Goal: Information Seeking & Learning: Learn about a topic

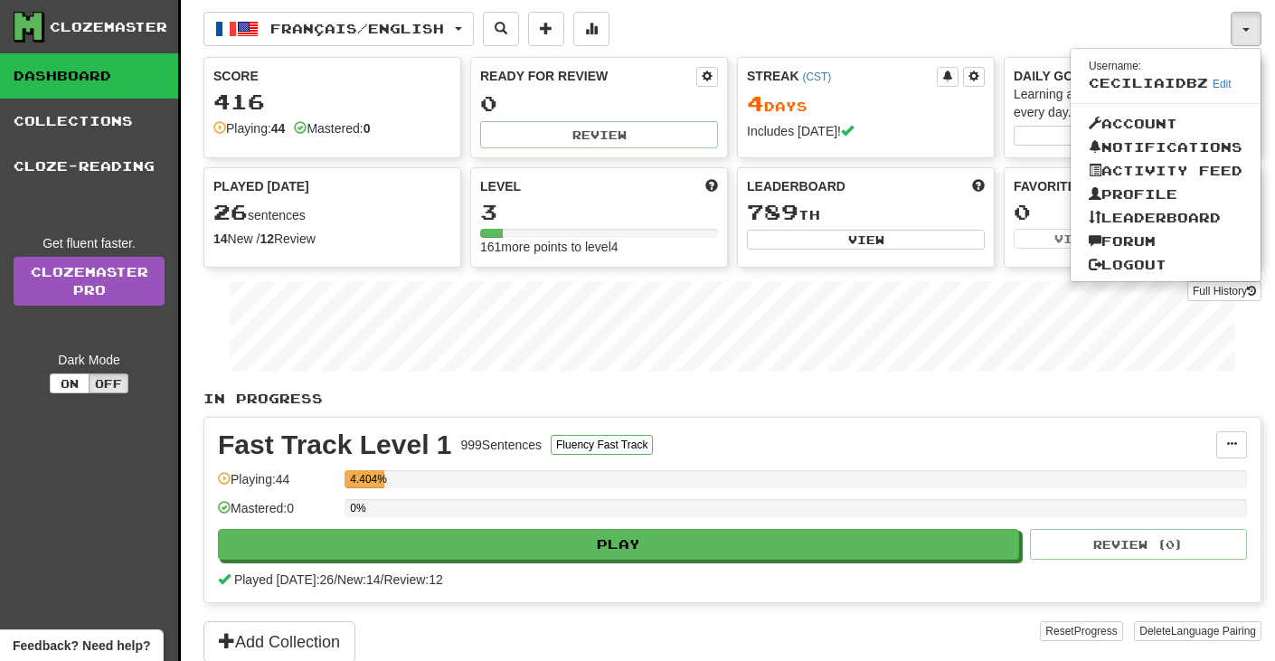
click at [1007, 48] on div "Français / English Français / English Streak: 4 Review: 0 Points [DATE]: 104 La…" at bounding box center [732, 354] width 1058 height 708
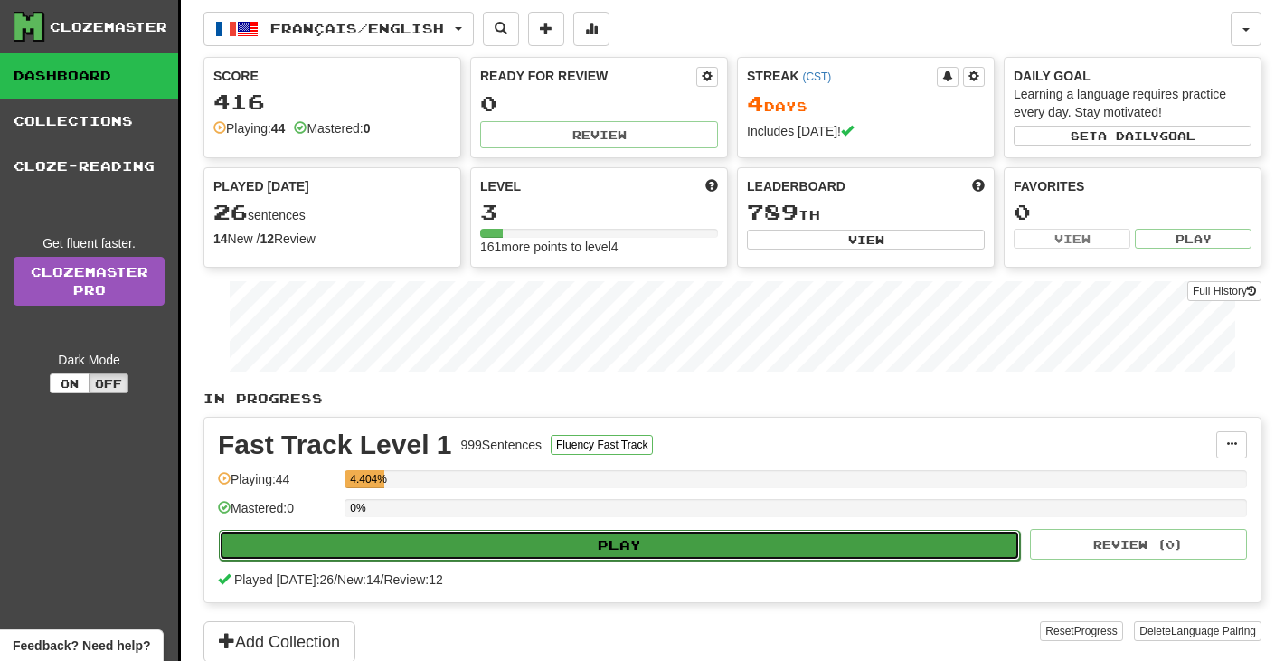
click at [648, 535] on button "Play" at bounding box center [619, 545] width 801 height 31
select select "**"
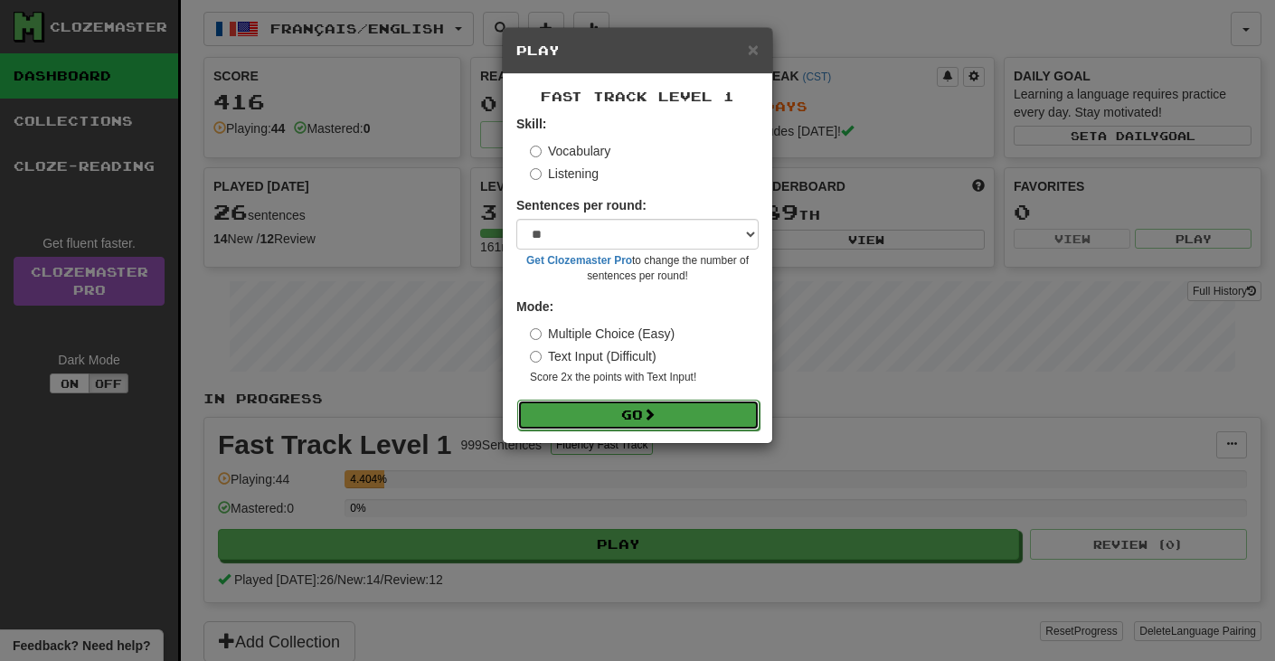
click at [652, 412] on span at bounding box center [649, 414] width 13 height 13
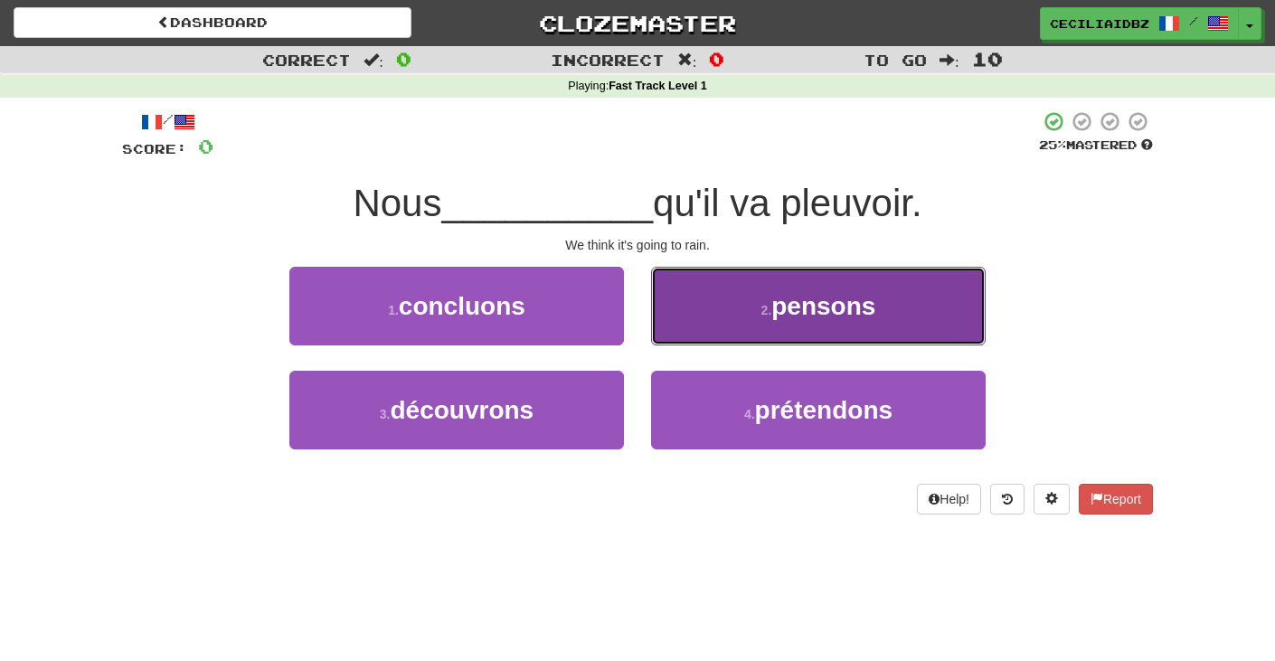
click at [765, 324] on button "2 . pensons" at bounding box center [818, 306] width 335 height 79
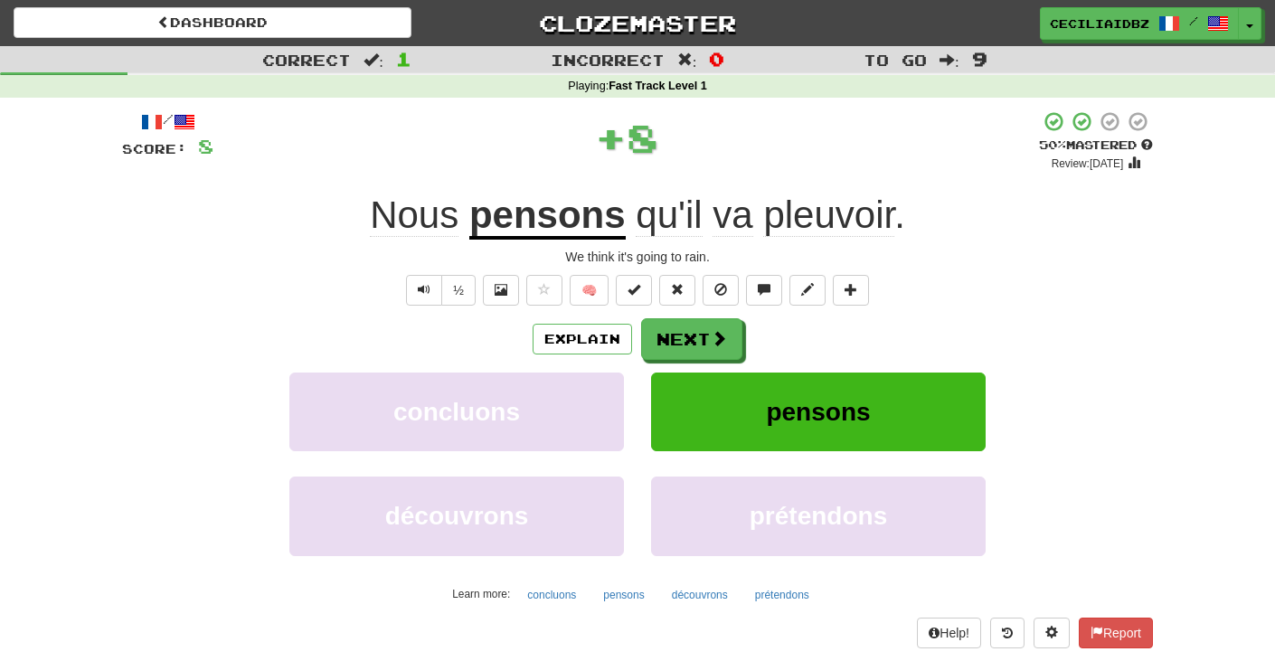
click at [645, 317] on div "/ Score: 8 + 8 50 % Mastered Review: 2025-08-26 Nous pensons qu'il va pleuvoir …" at bounding box center [637, 378] width 1031 height 537
click at [651, 321] on button "Next" at bounding box center [692, 340] width 101 height 42
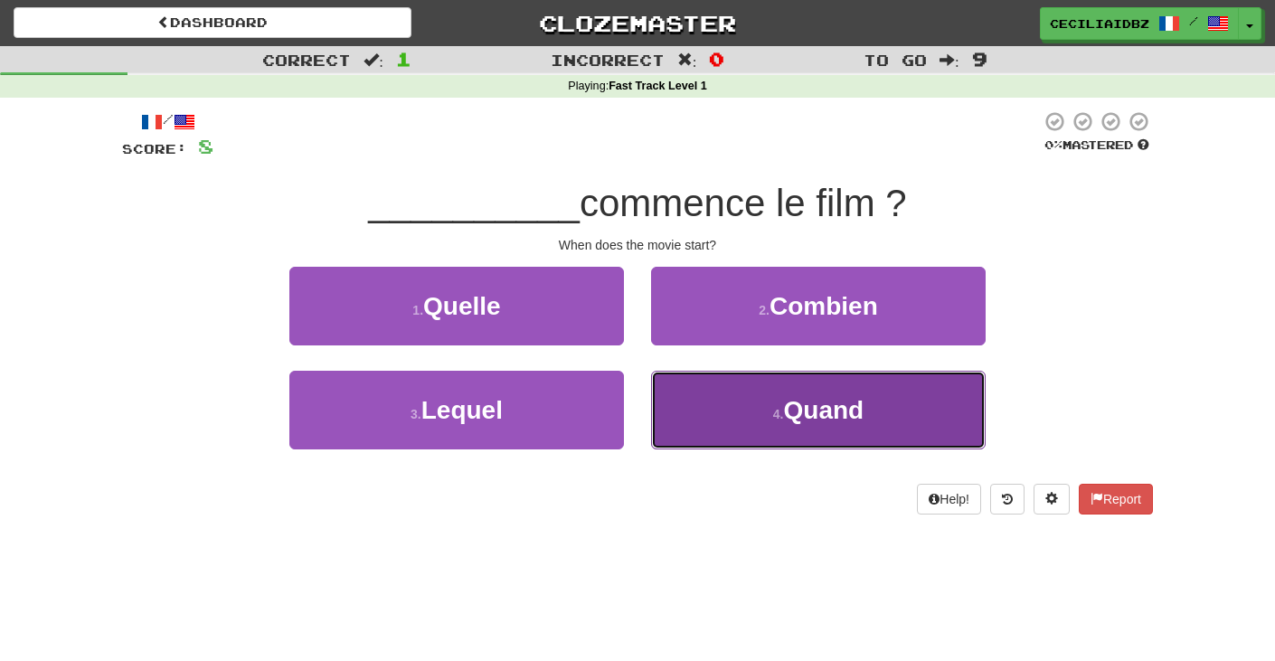
click at [714, 400] on button "4 . Quand" at bounding box center [818, 410] width 335 height 79
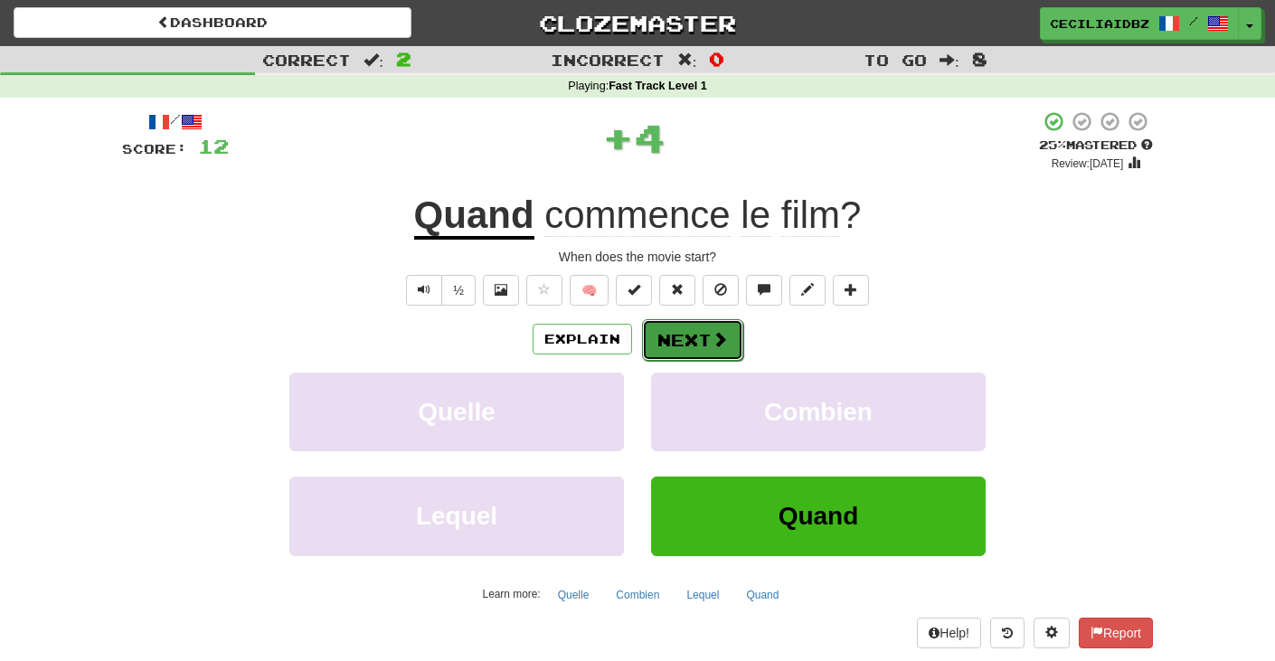
click at [695, 345] on button "Next" at bounding box center [692, 340] width 101 height 42
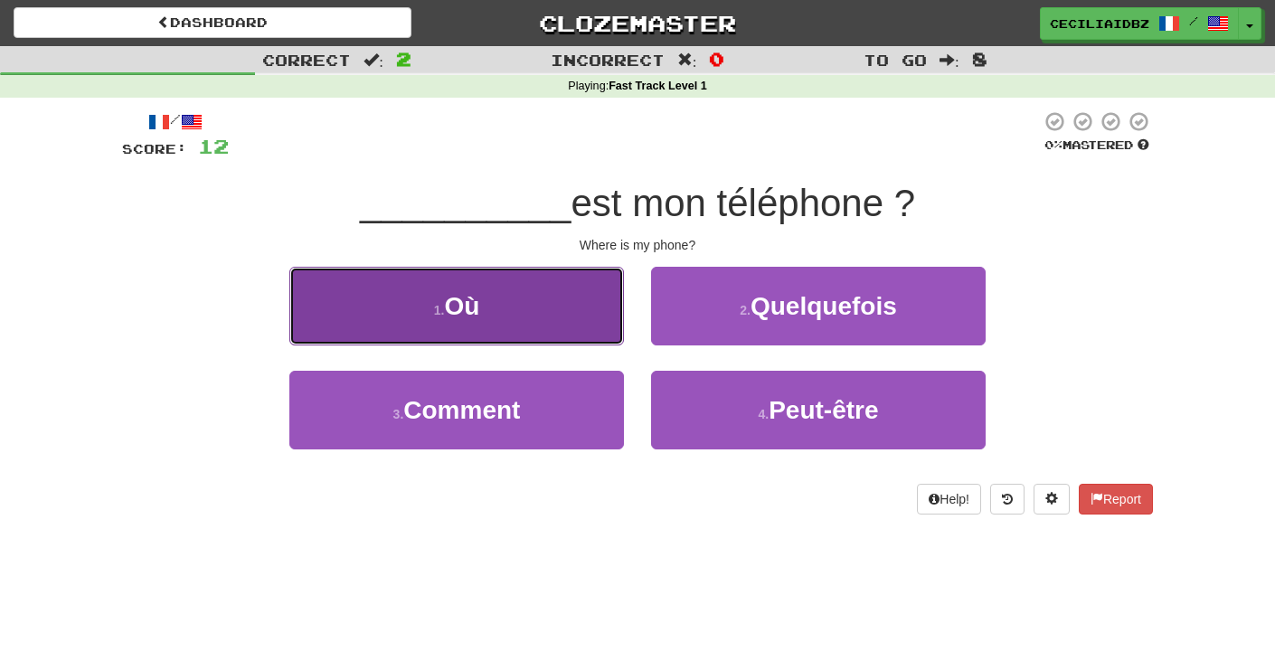
click at [515, 298] on button "1 . Où" at bounding box center [456, 306] width 335 height 79
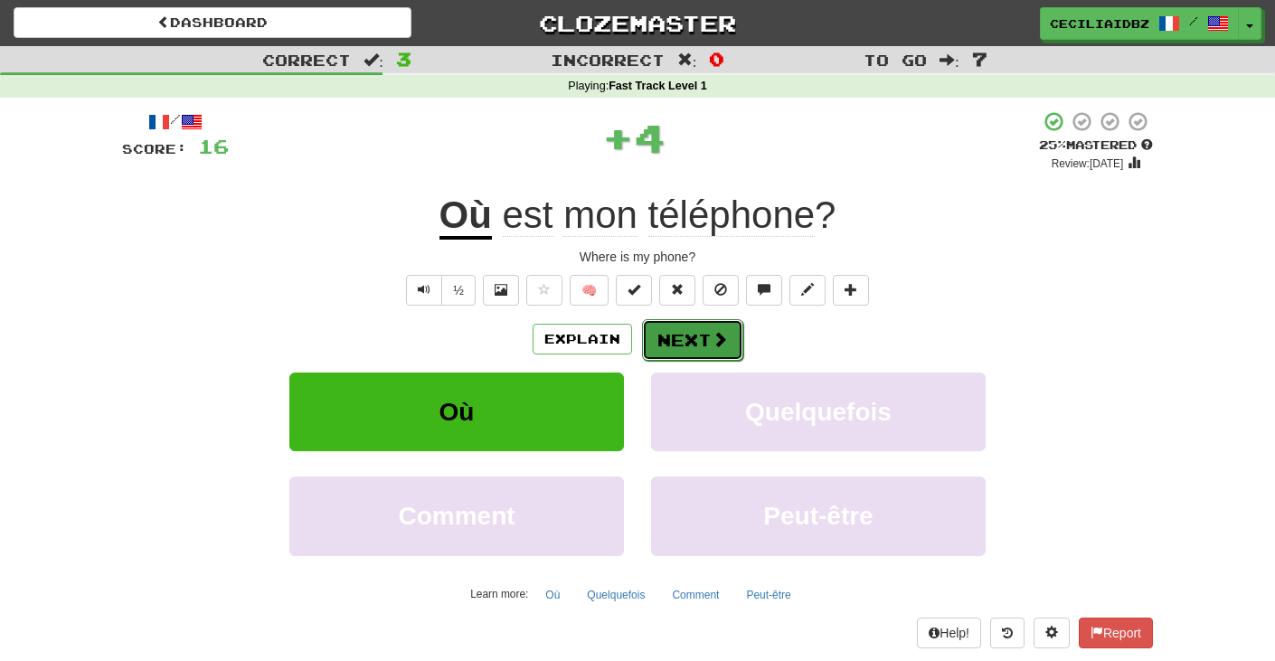
click at [665, 330] on button "Next" at bounding box center [692, 340] width 101 height 42
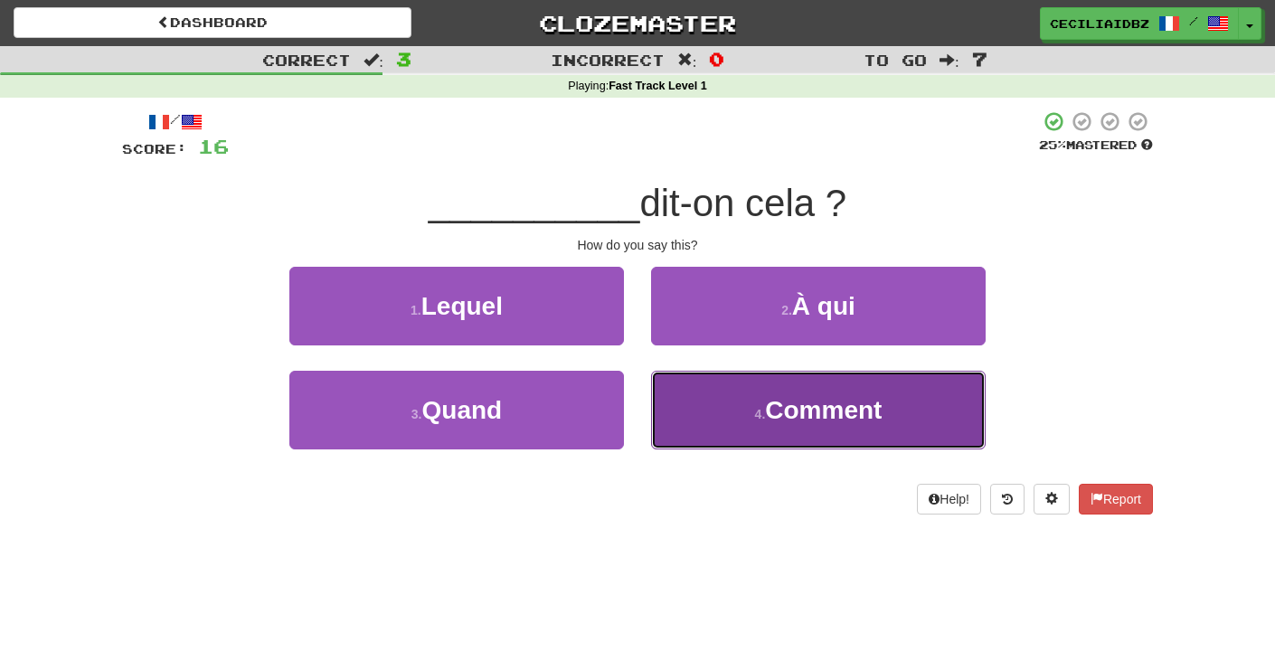
click at [762, 426] on button "4 . Comment" at bounding box center [818, 410] width 335 height 79
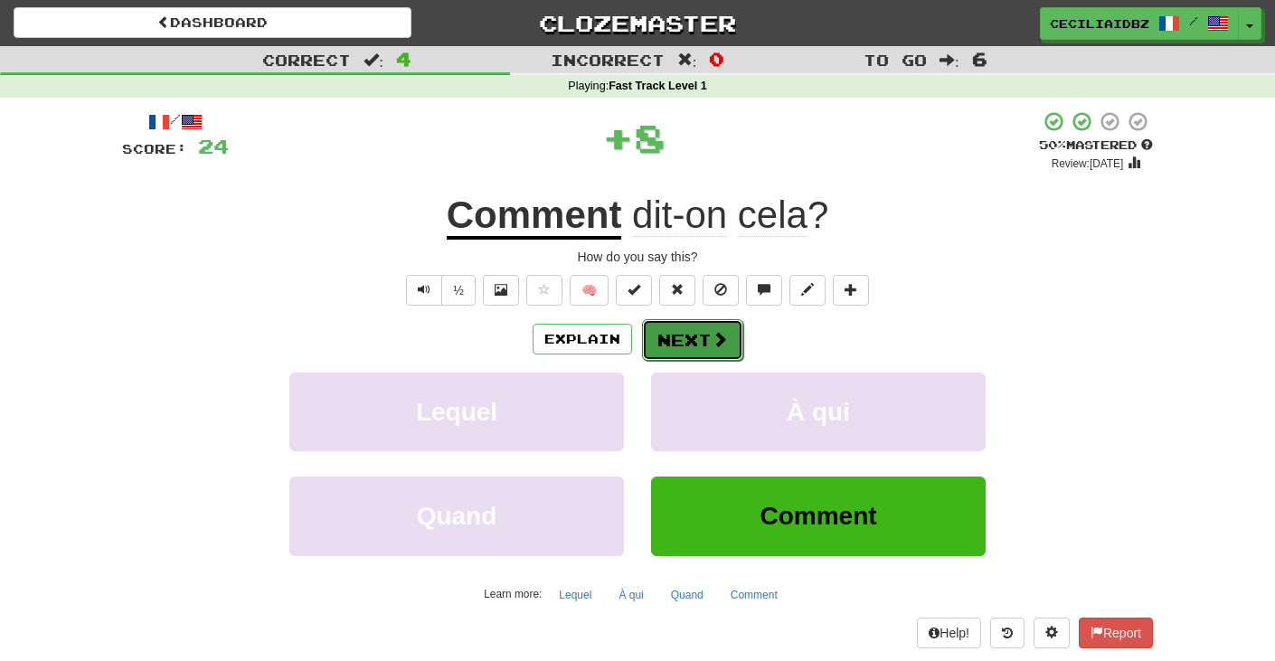
click at [707, 340] on button "Next" at bounding box center [692, 340] width 101 height 42
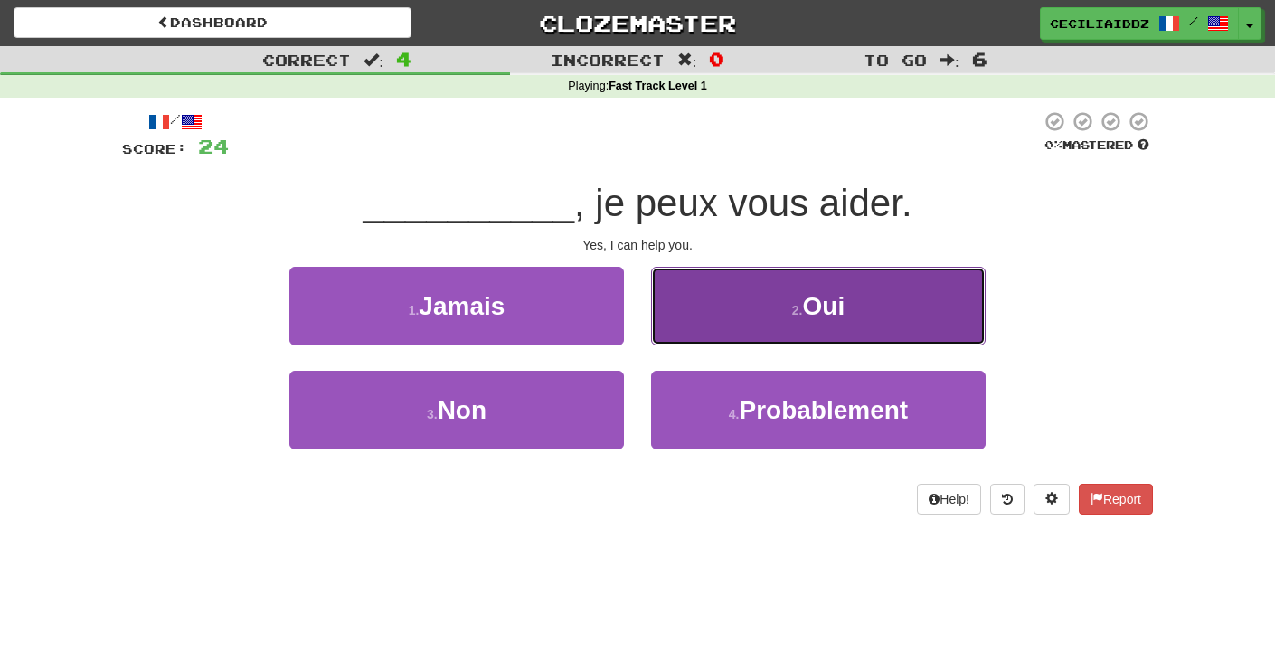
click at [710, 321] on button "2 . Oui" at bounding box center [818, 306] width 335 height 79
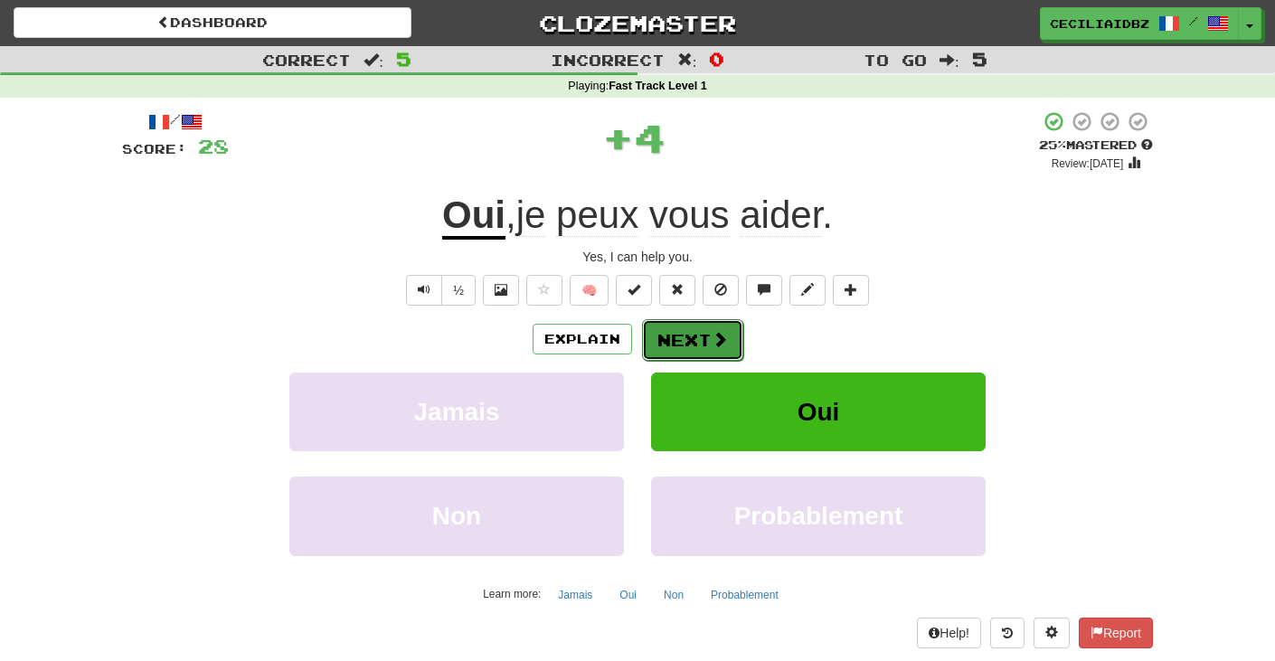
click at [683, 332] on button "Next" at bounding box center [692, 340] width 101 height 42
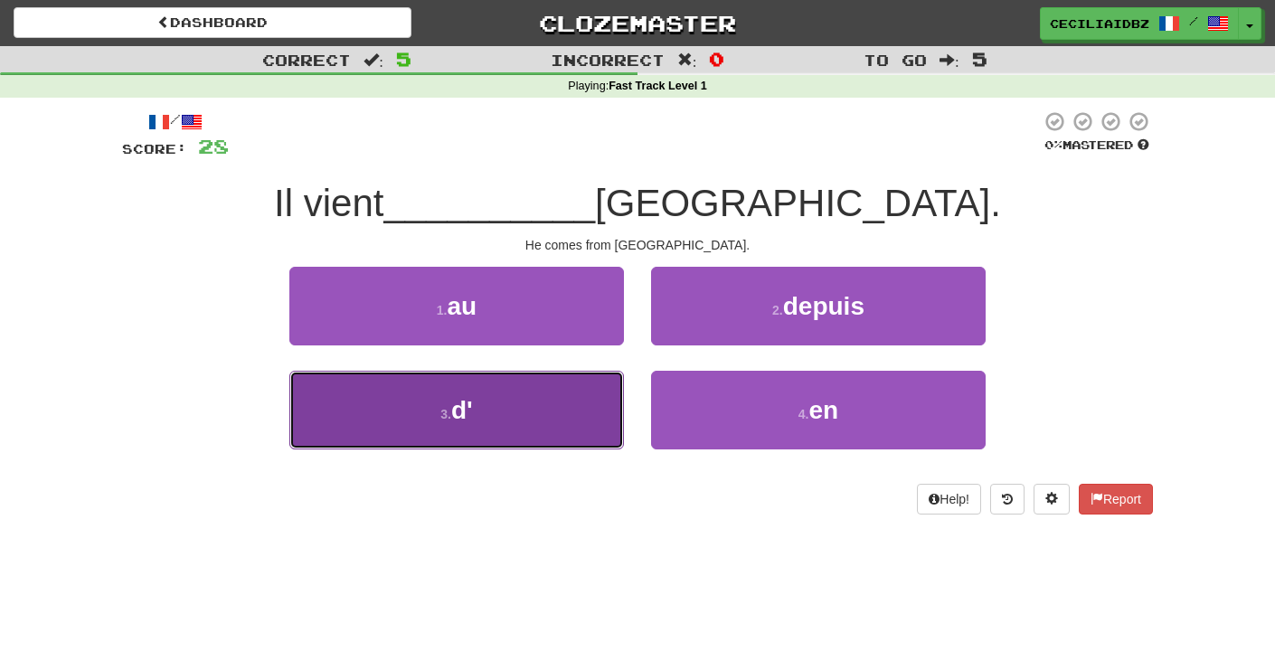
click at [526, 413] on button "3 . d'" at bounding box center [456, 410] width 335 height 79
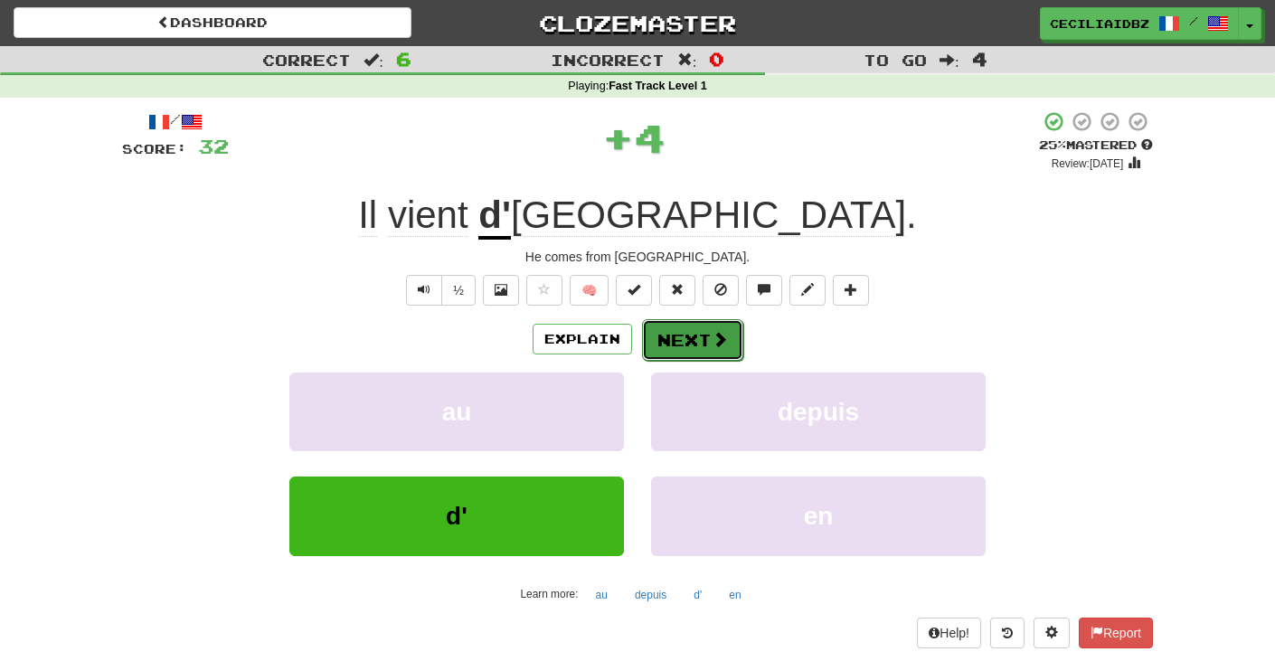
click at [678, 345] on button "Next" at bounding box center [692, 340] width 101 height 42
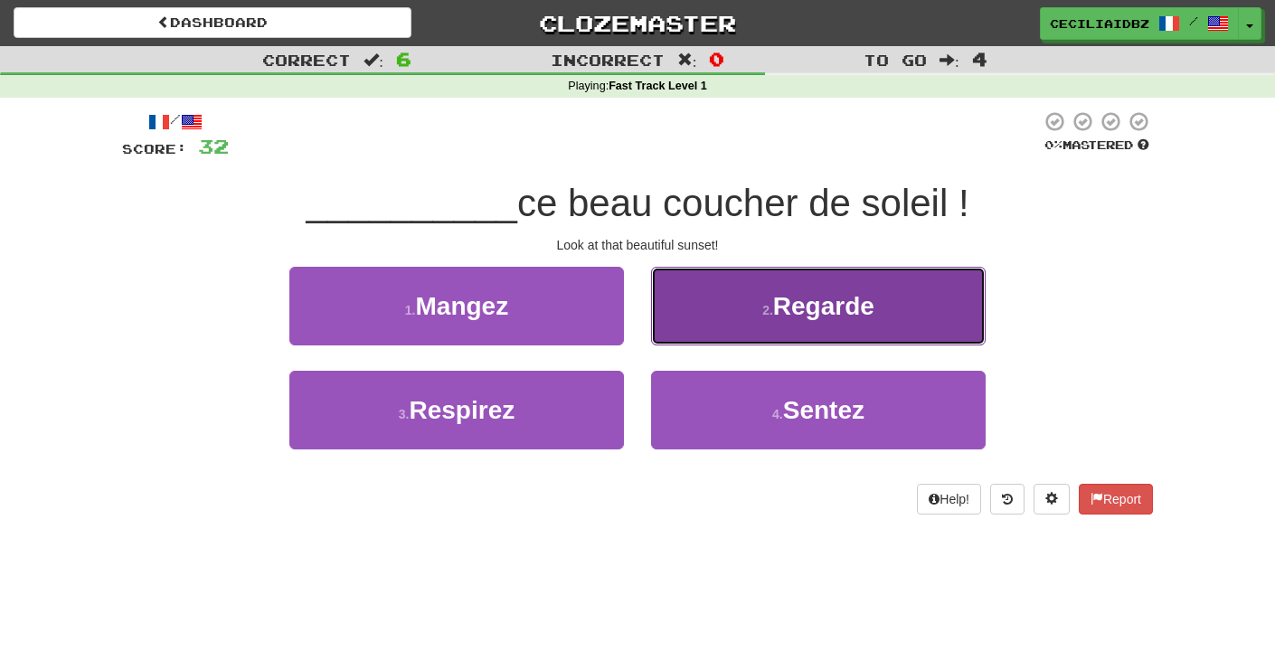
click at [734, 277] on button "2 . Regarde" at bounding box center [818, 306] width 335 height 79
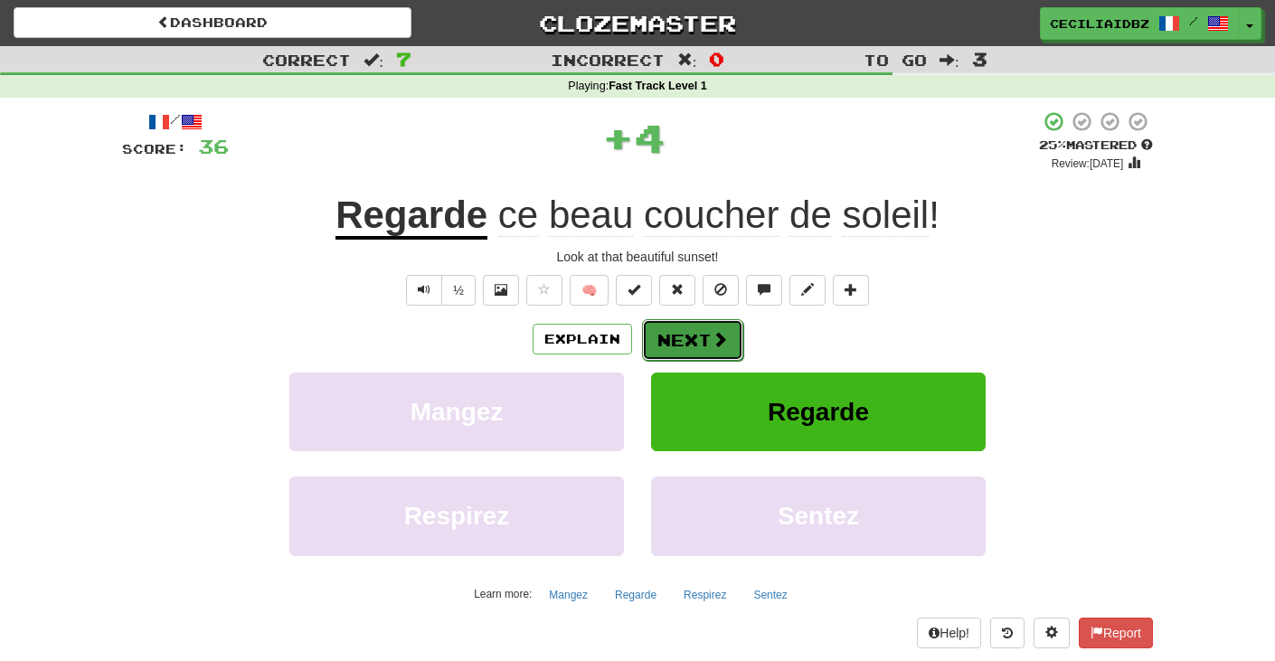
click at [679, 353] on button "Next" at bounding box center [692, 340] width 101 height 42
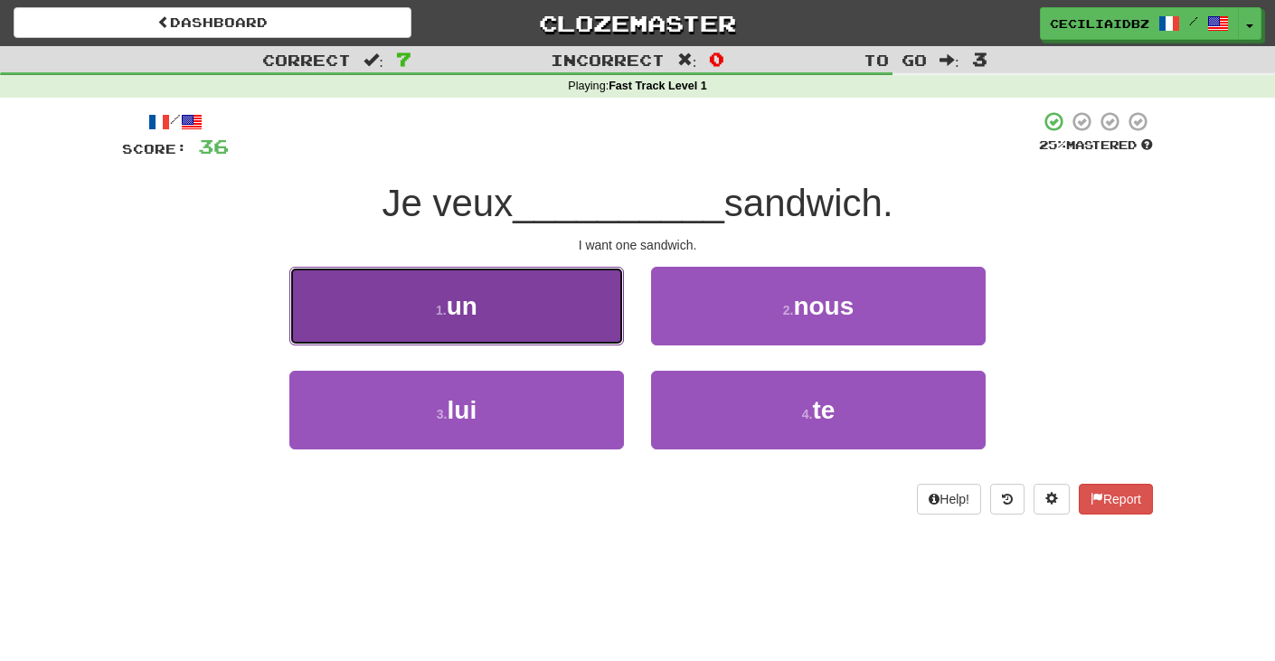
click at [578, 311] on button "1 . un" at bounding box center [456, 306] width 335 height 79
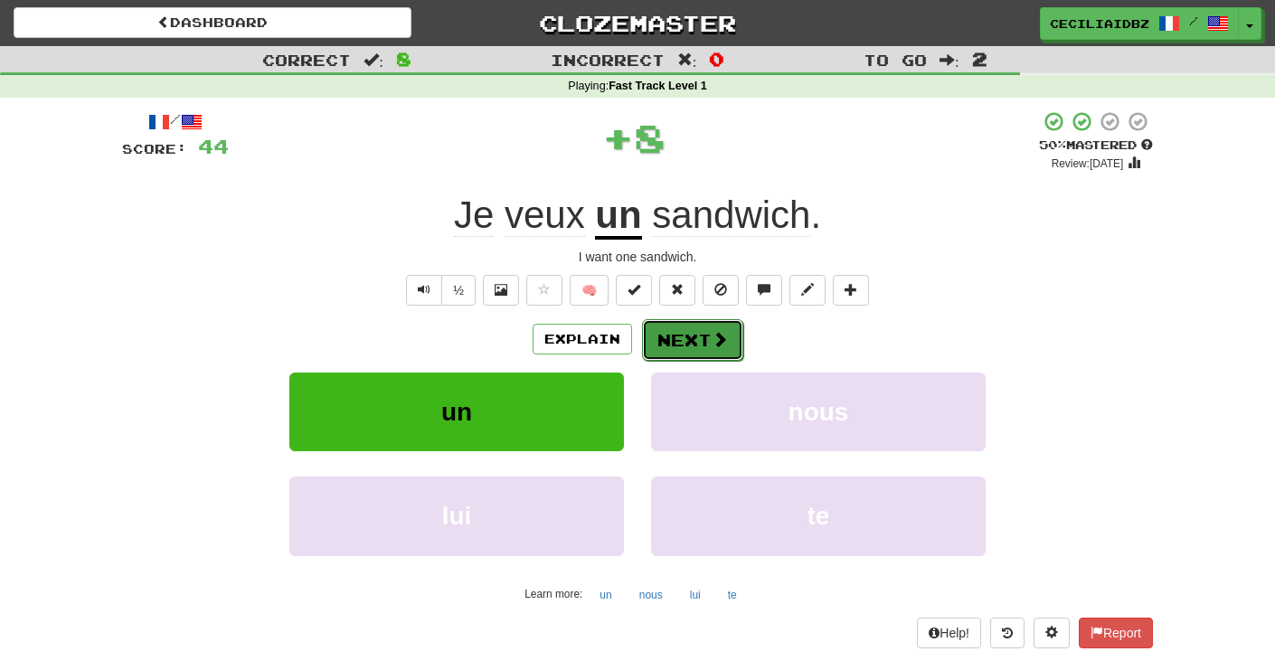
click at [675, 333] on button "Next" at bounding box center [692, 340] width 101 height 42
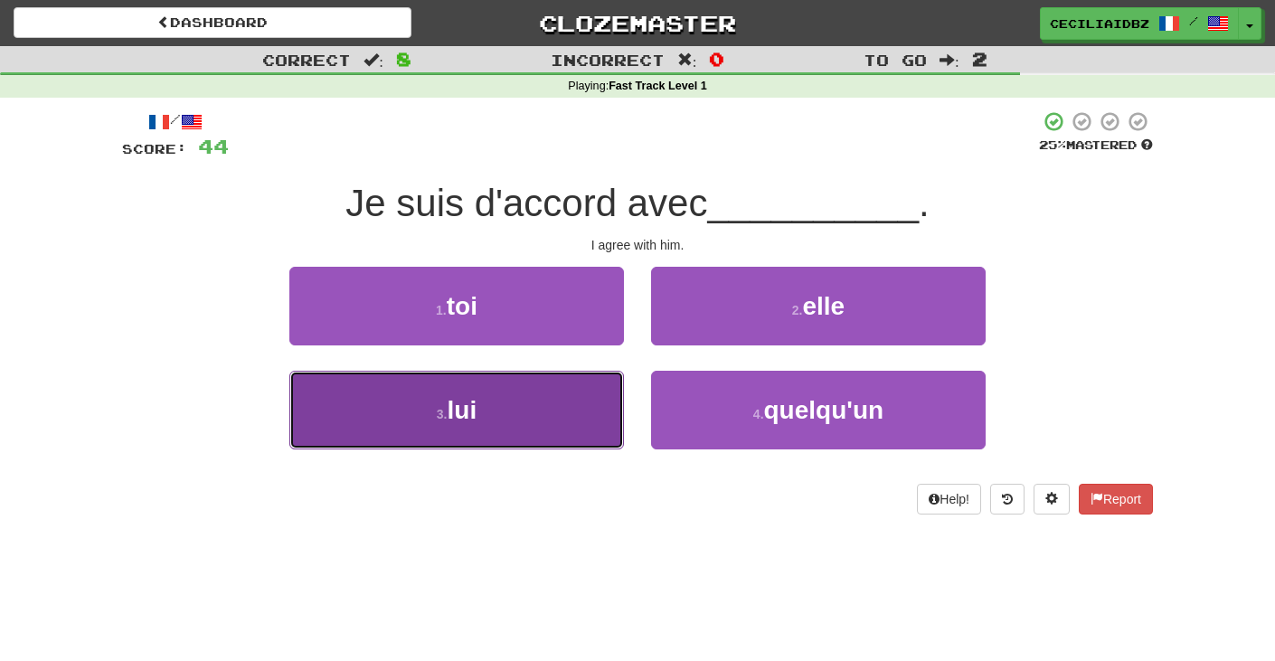
click at [550, 423] on button "3 . lui" at bounding box center [456, 410] width 335 height 79
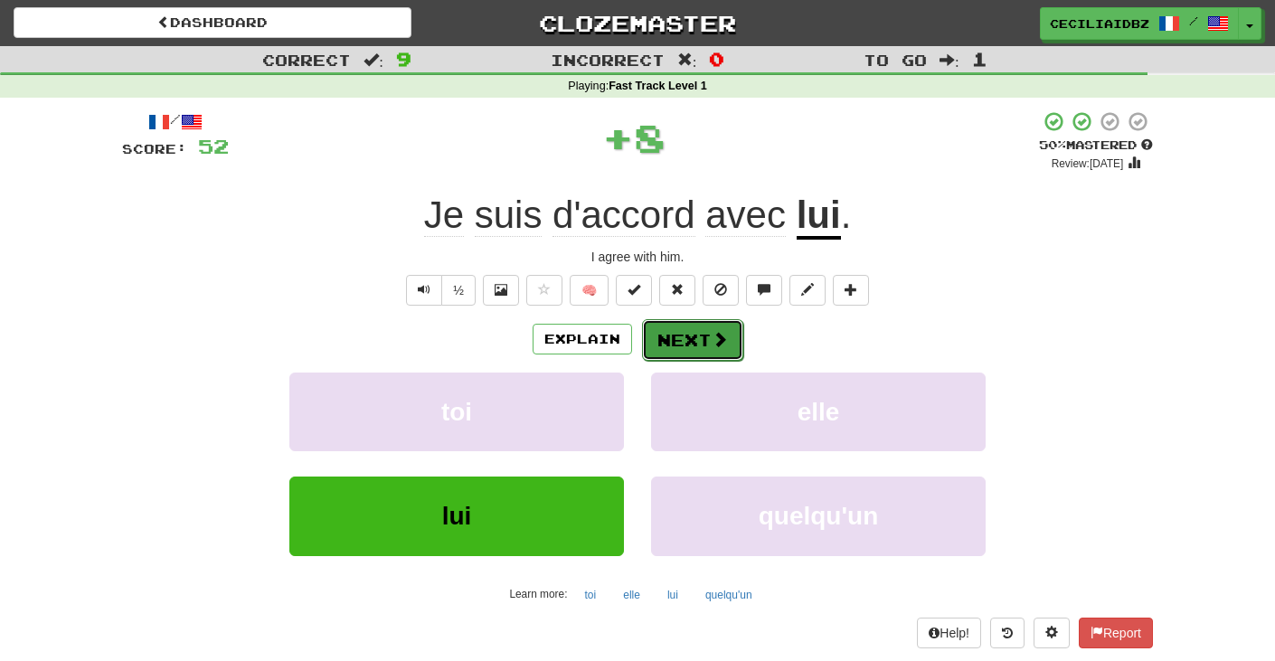
click at [667, 340] on button "Next" at bounding box center [692, 340] width 101 height 42
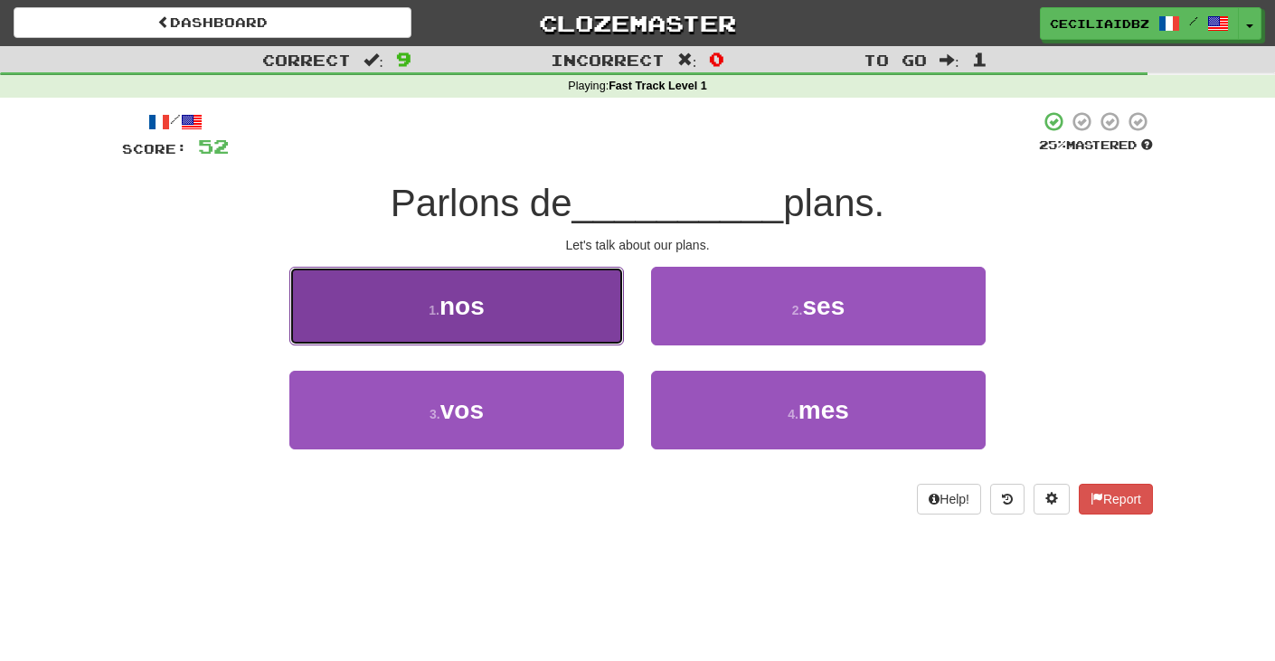
click at [565, 321] on button "1 . nos" at bounding box center [456, 306] width 335 height 79
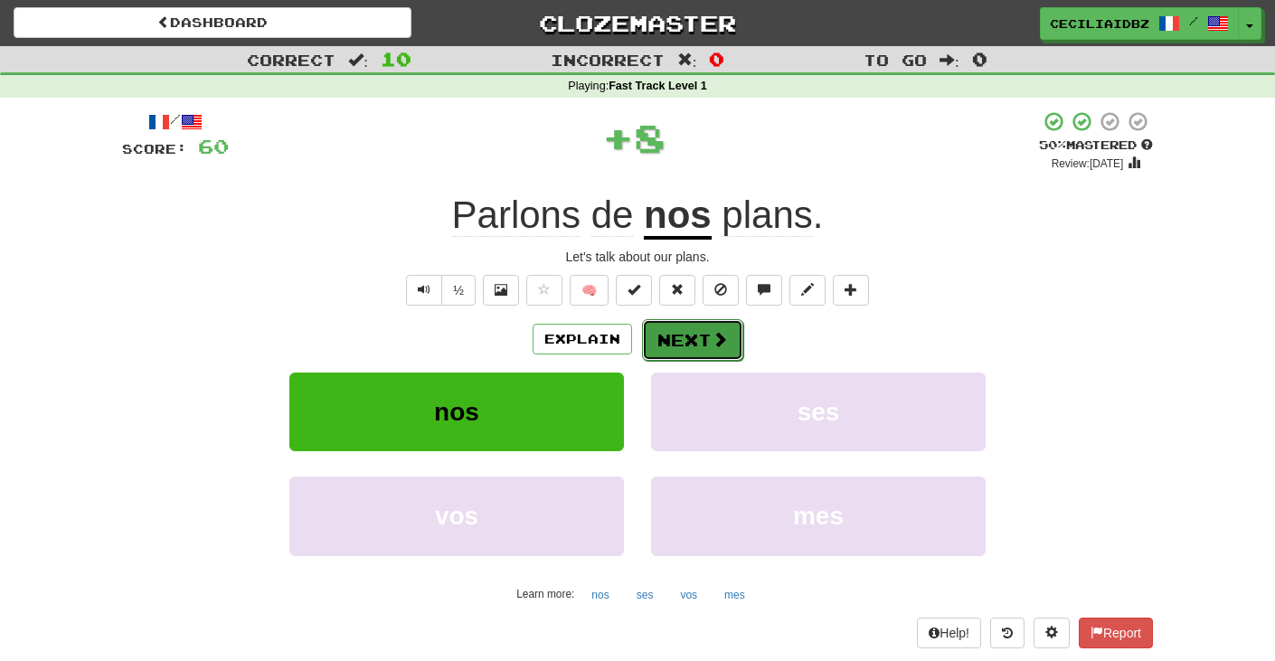
click at [692, 356] on button "Next" at bounding box center [692, 340] width 101 height 42
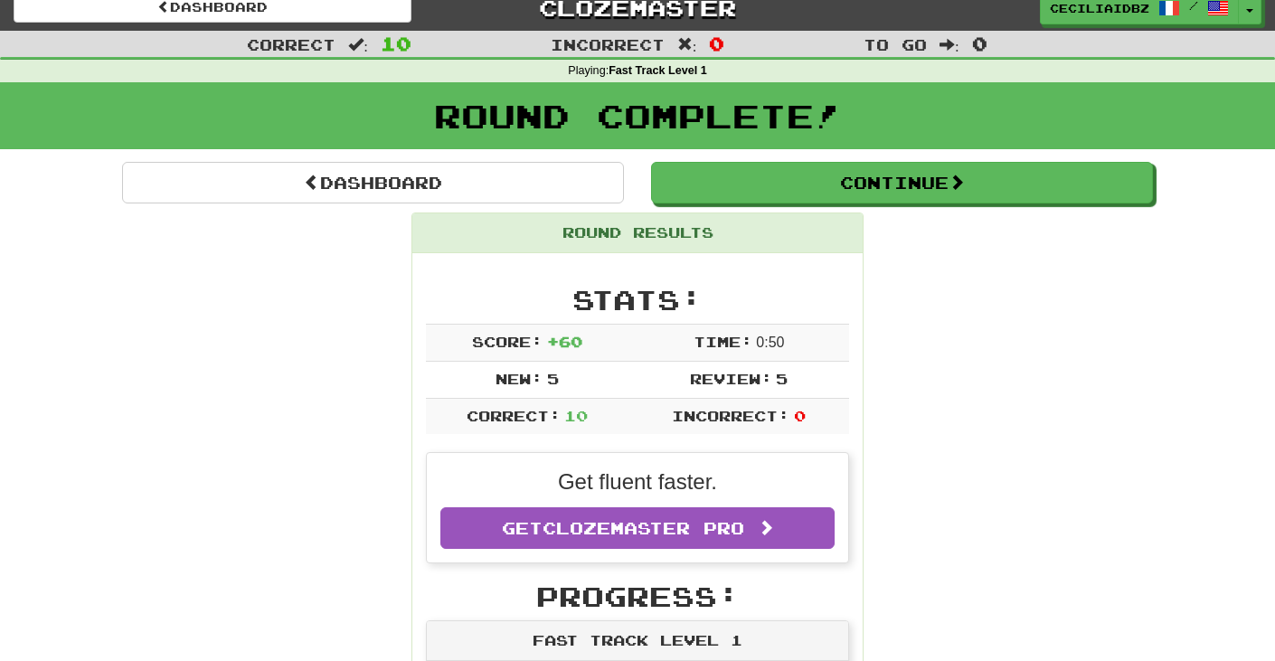
scroll to position [11, 0]
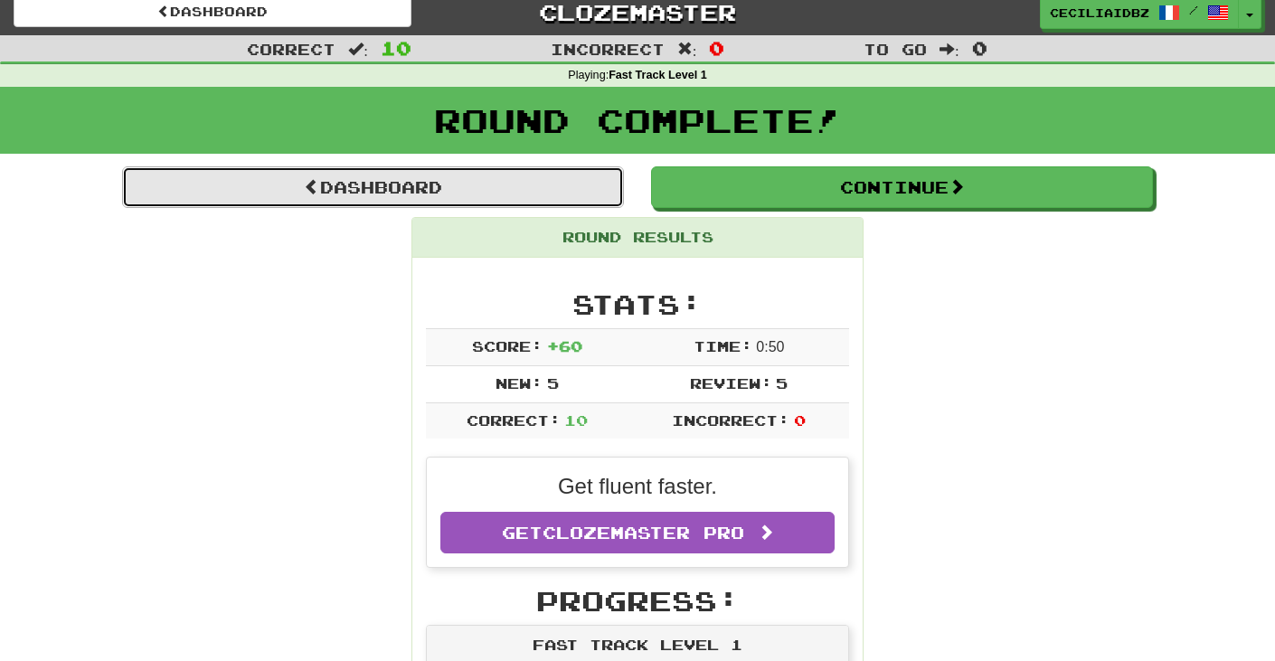
click at [445, 189] on link "Dashboard" at bounding box center [373, 187] width 502 height 42
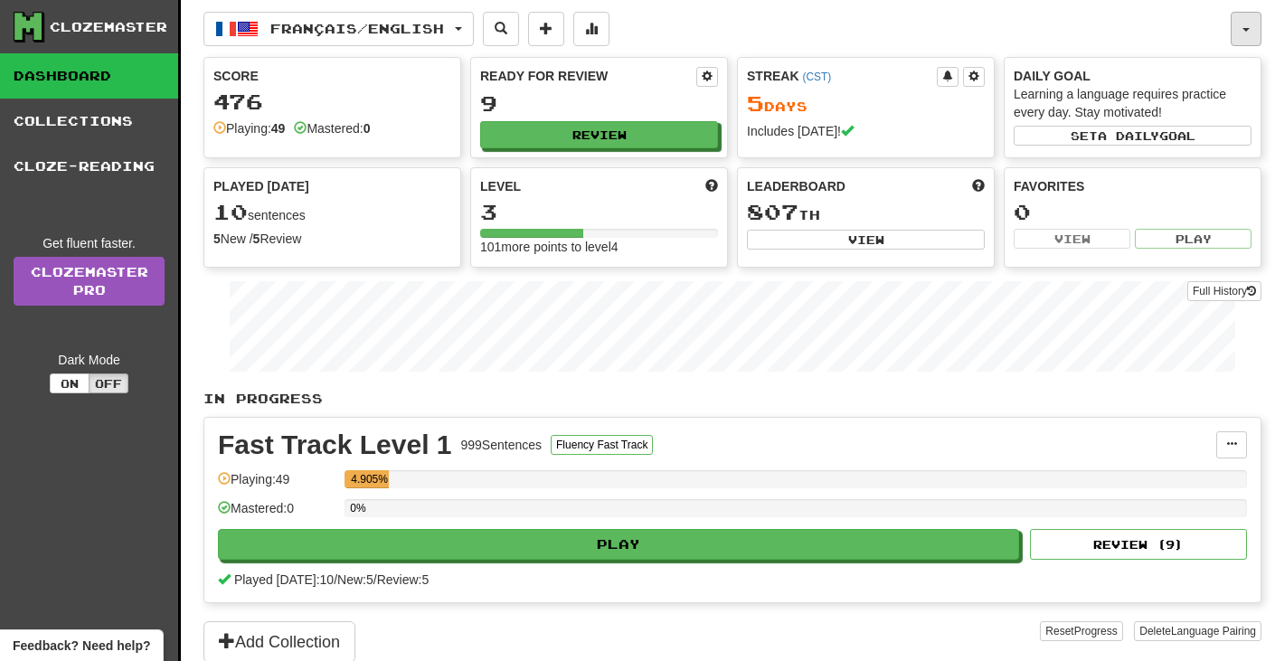
click at [1241, 25] on button "button" at bounding box center [1246, 29] width 31 height 34
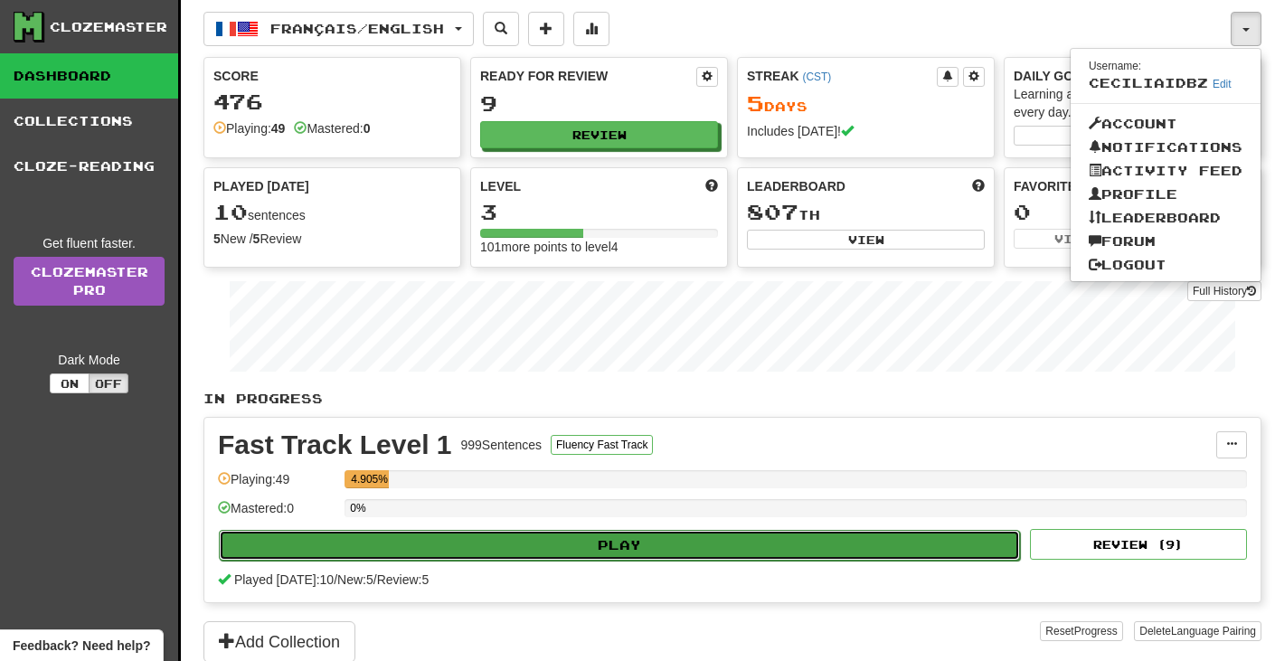
click at [815, 553] on button "Play" at bounding box center [619, 545] width 801 height 31
select select "**"
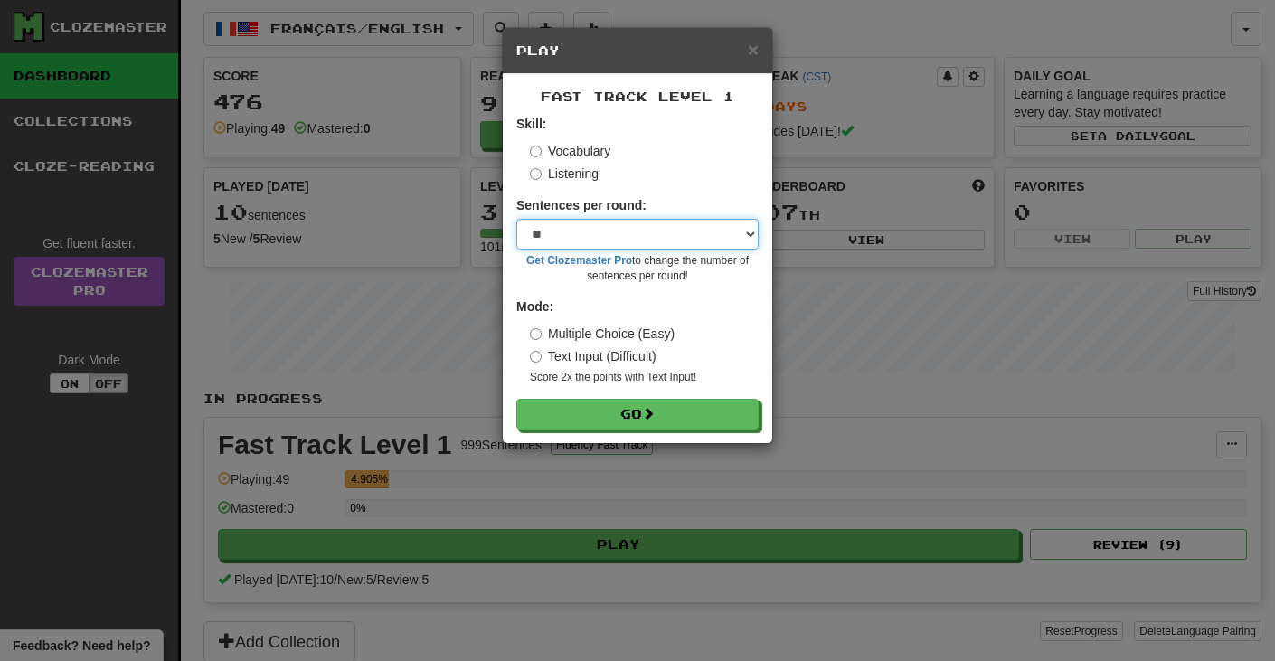
click at [649, 238] on select "* ** ** ** ** ** *** ********" at bounding box center [637, 234] width 242 height 31
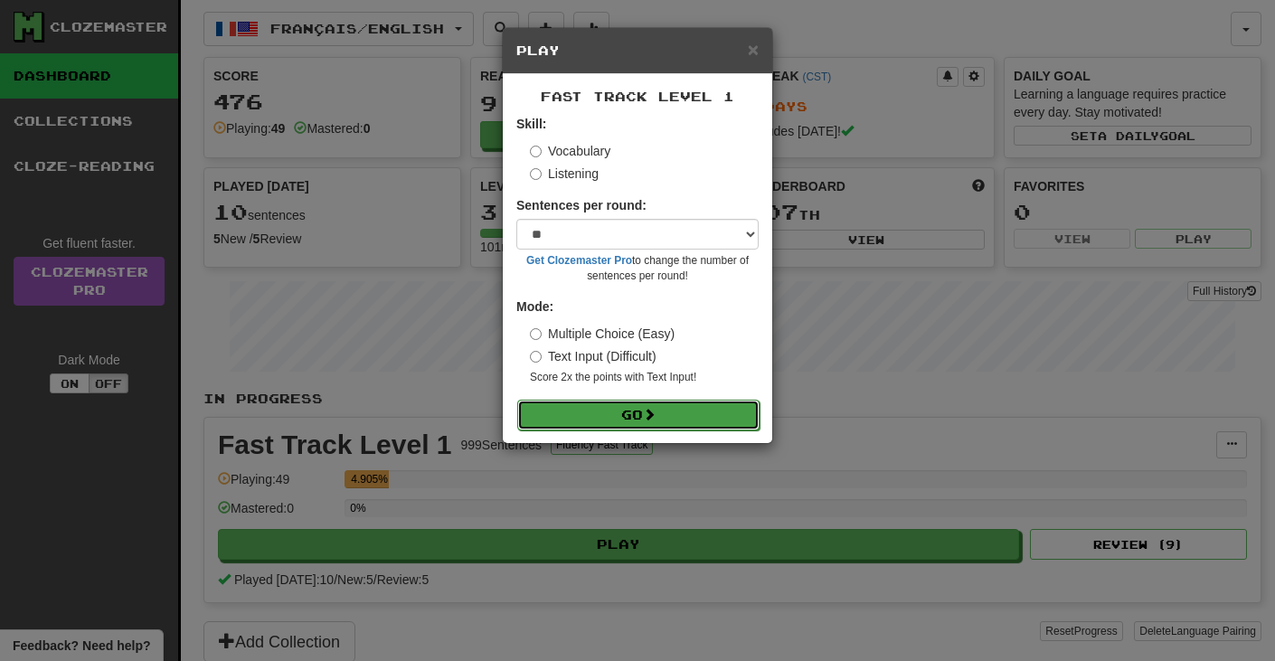
click at [667, 413] on button "Go" at bounding box center [638, 415] width 242 height 31
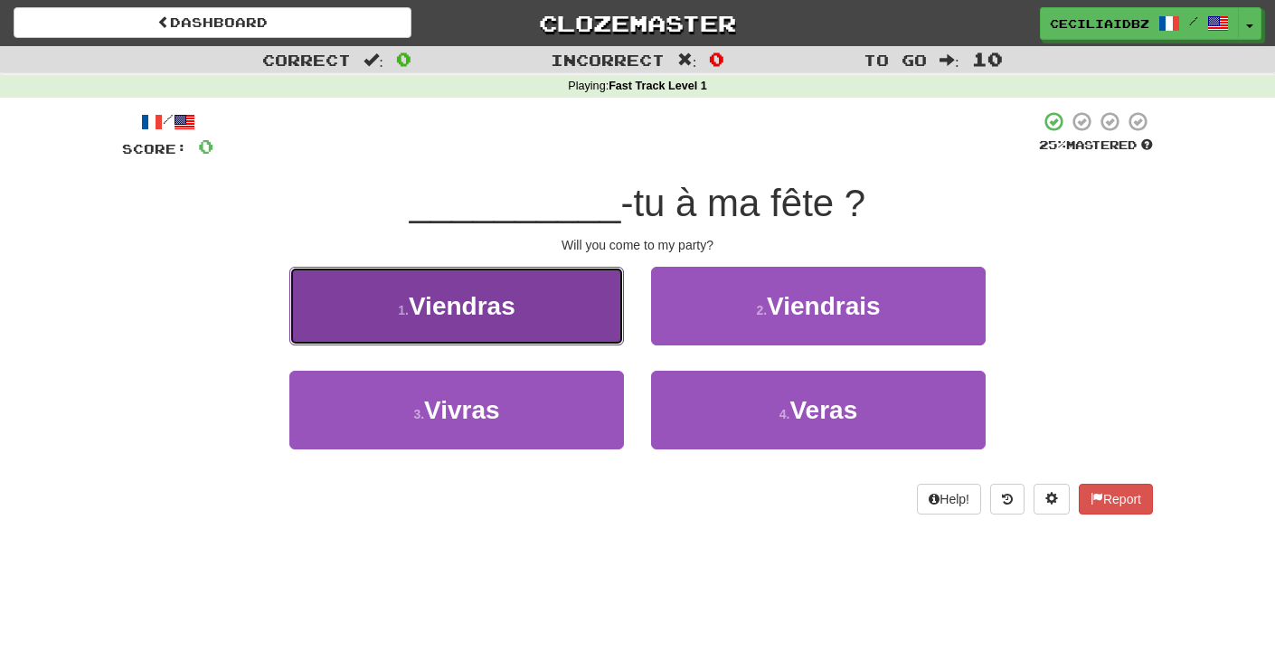
click at [402, 303] on small "1 ." at bounding box center [403, 310] width 11 height 14
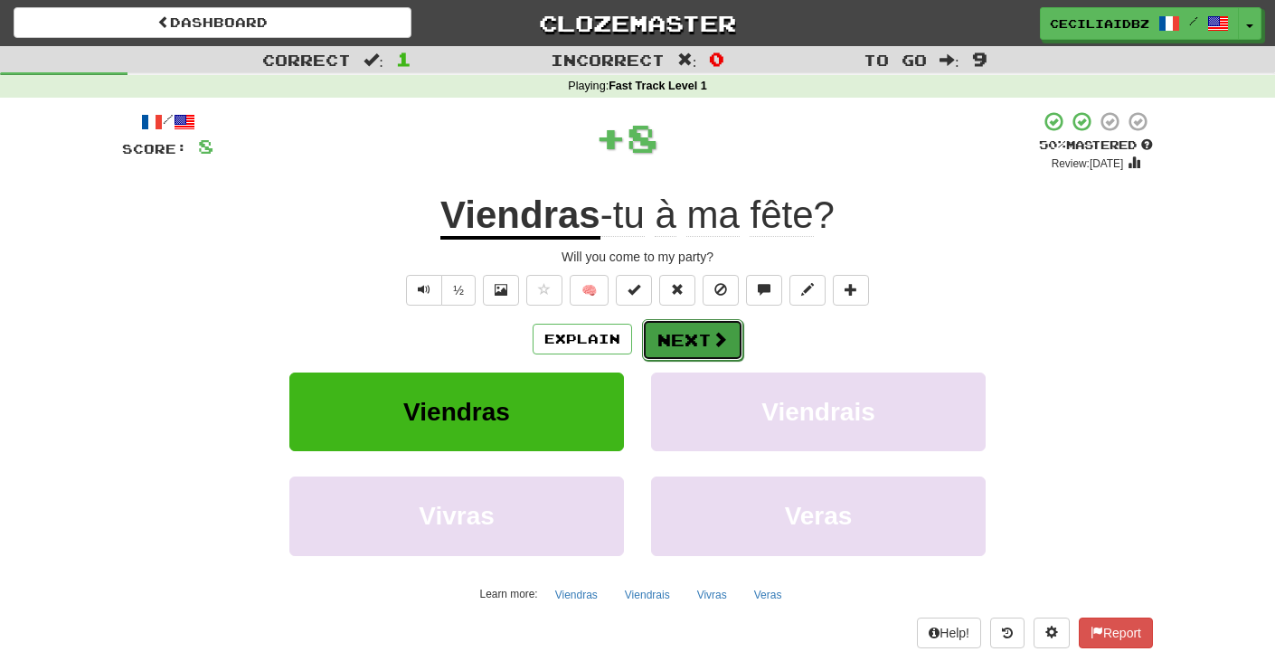
click at [672, 341] on button "Next" at bounding box center [692, 340] width 101 height 42
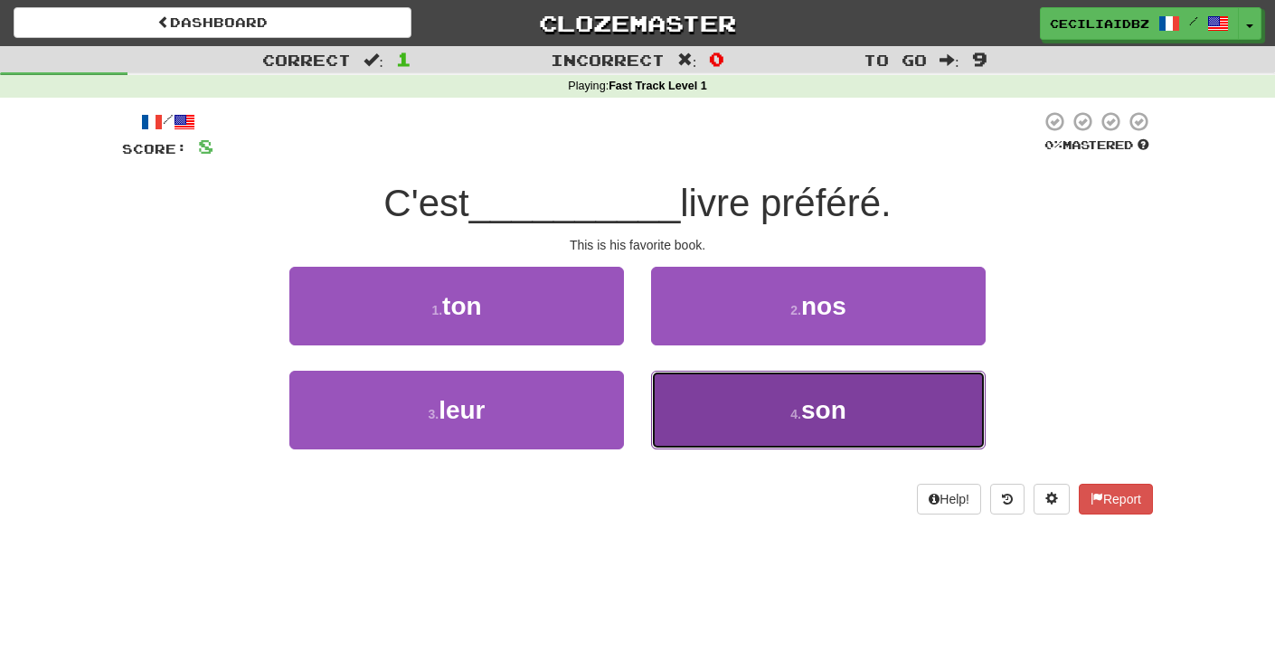
click at [714, 401] on button "4 . son" at bounding box center [818, 410] width 335 height 79
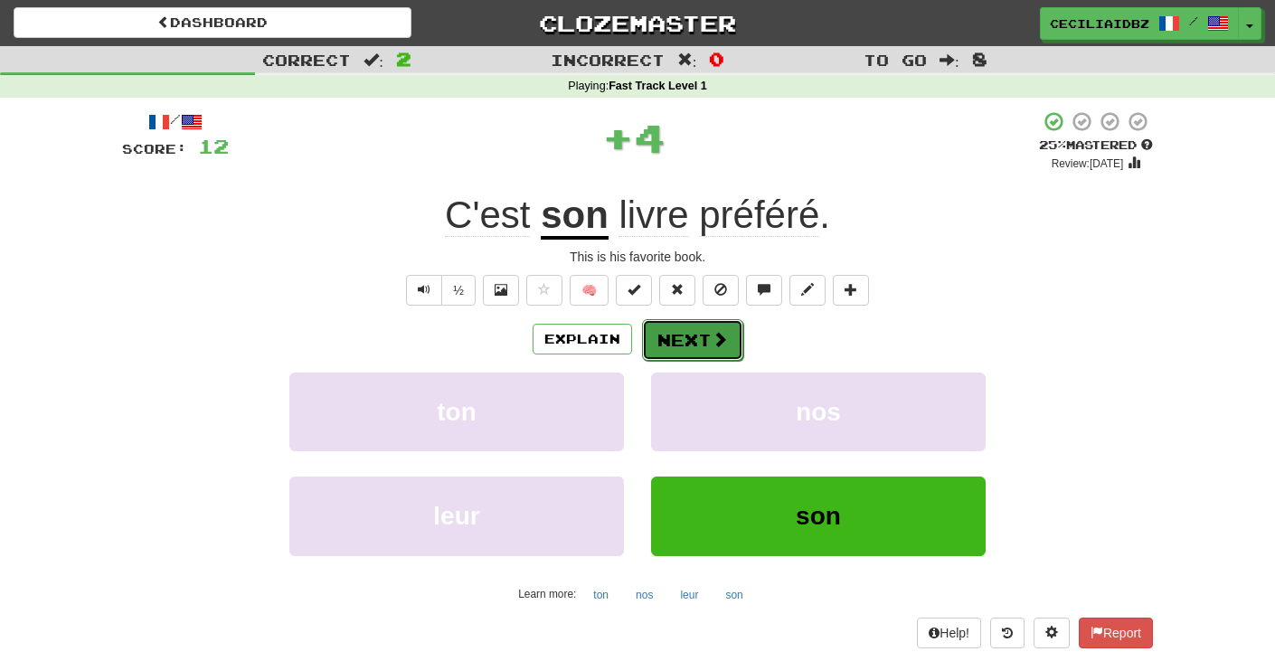
click at [695, 340] on button "Next" at bounding box center [692, 340] width 101 height 42
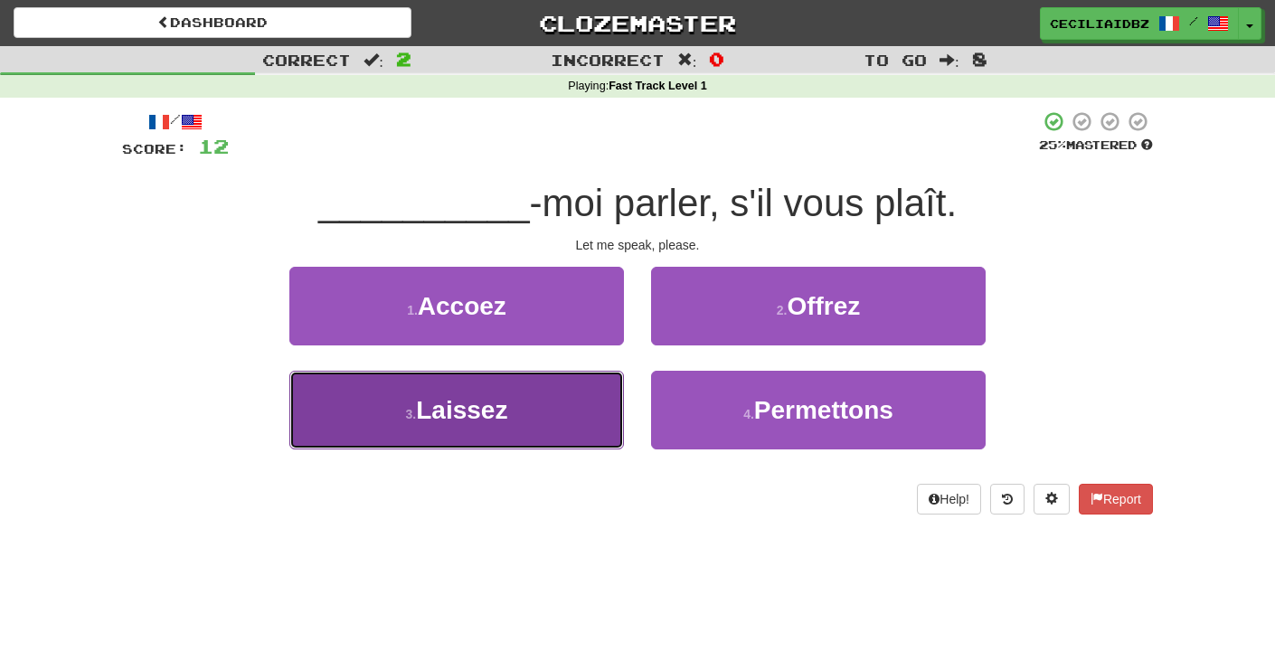
click at [591, 397] on button "3 . Laissez" at bounding box center [456, 410] width 335 height 79
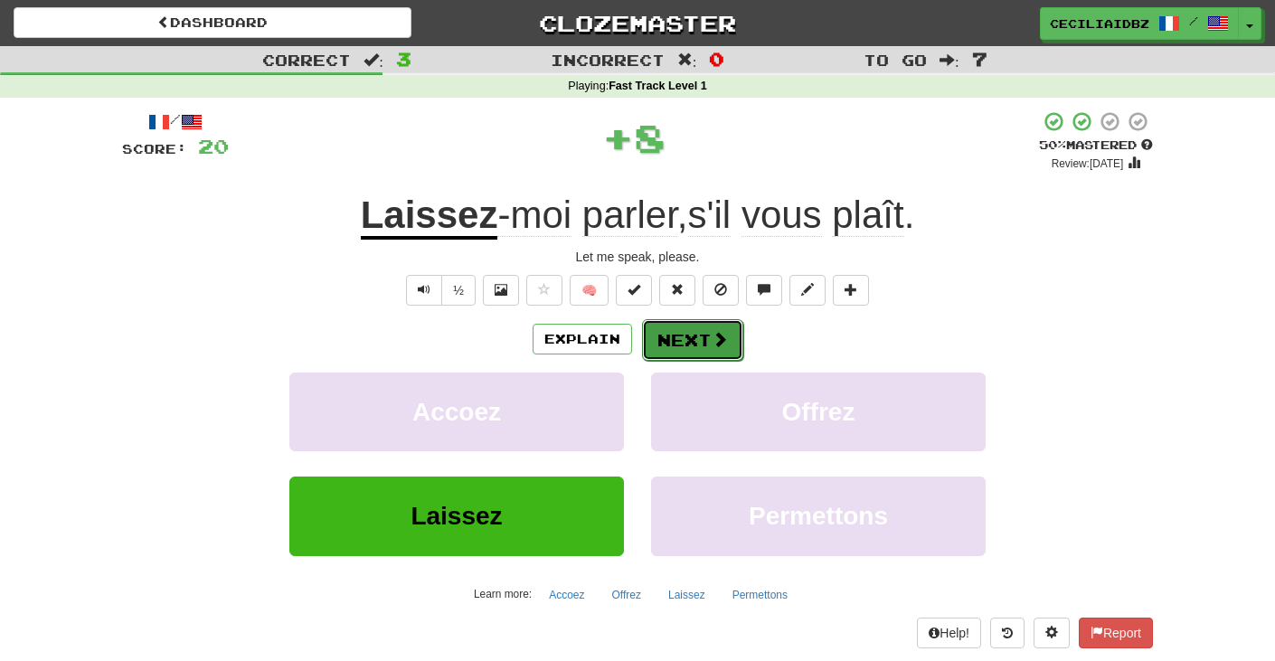
click at [722, 333] on span at bounding box center [720, 339] width 16 height 16
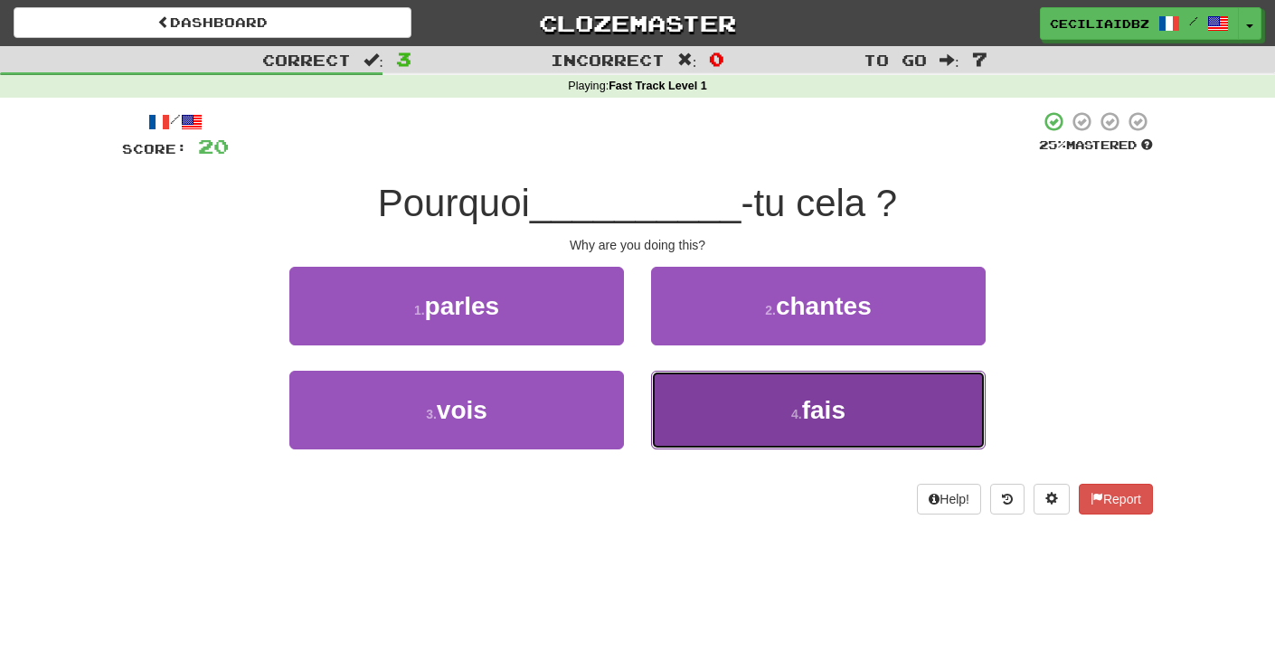
click at [742, 435] on button "4 . fais" at bounding box center [818, 410] width 335 height 79
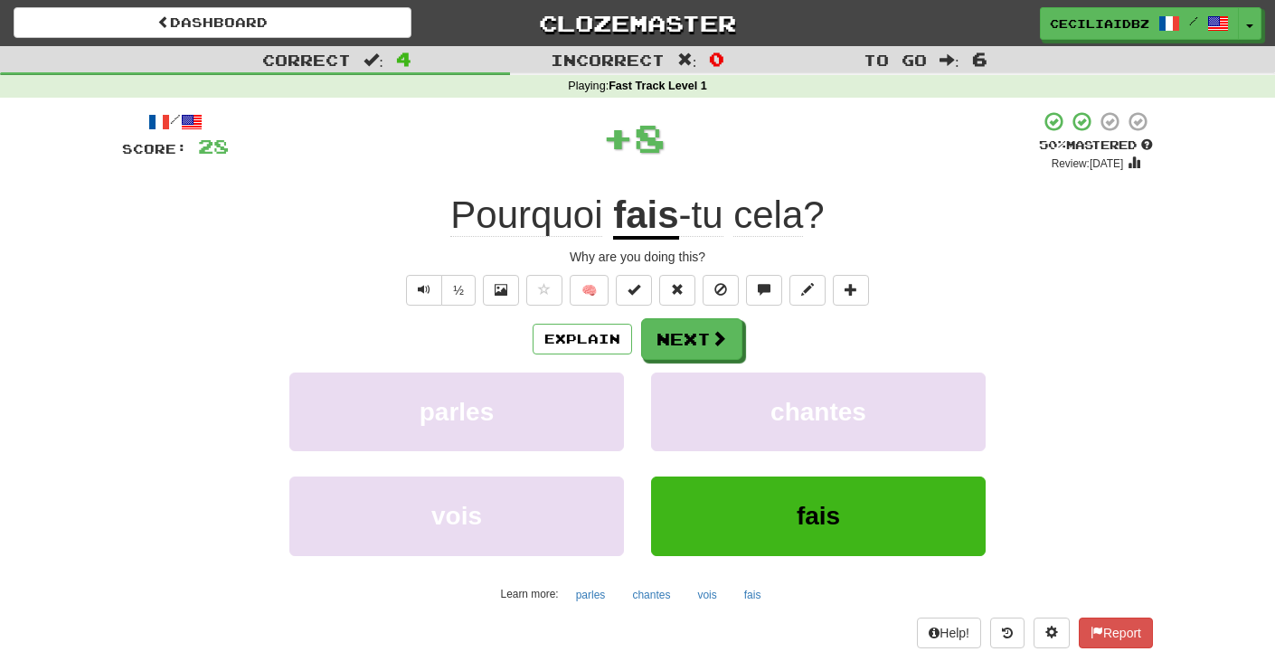
click at [682, 362] on div "Explain Next parles chantes vois fais Learn more: parles chantes vois fais" at bounding box center [637, 463] width 1031 height 290
click at [691, 346] on button "Next" at bounding box center [692, 340] width 101 height 42
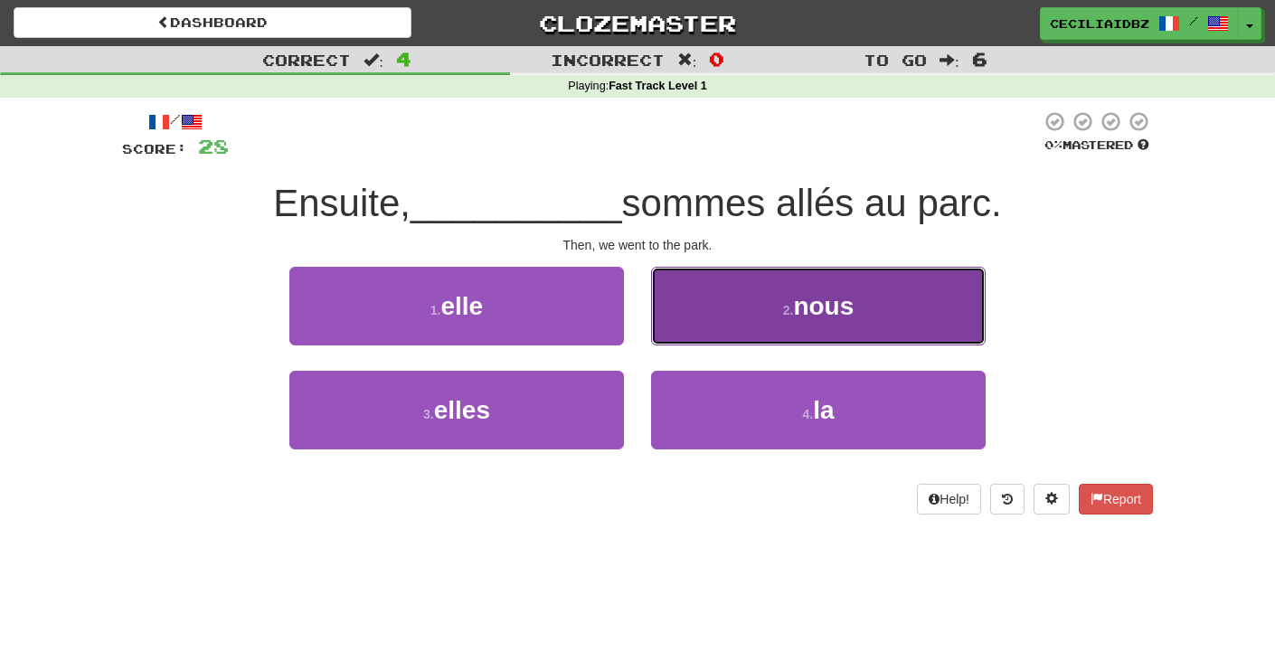
click at [768, 309] on button "2 . nous" at bounding box center [818, 306] width 335 height 79
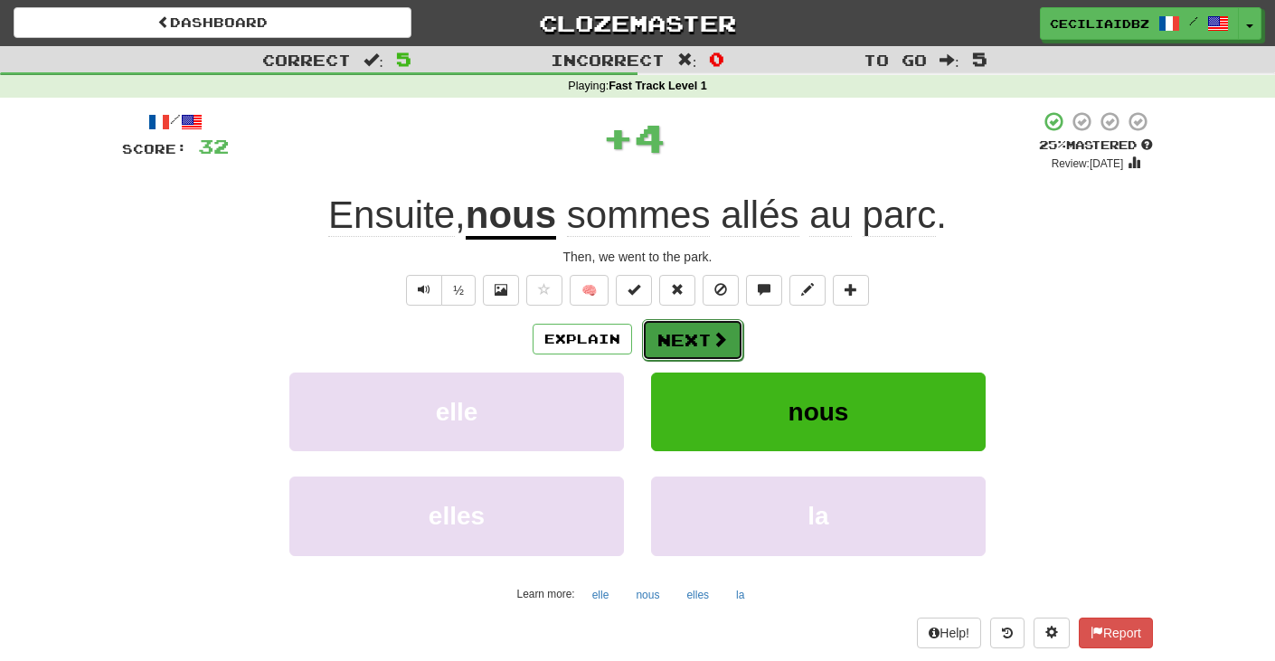
click at [714, 344] on span at bounding box center [720, 339] width 16 height 16
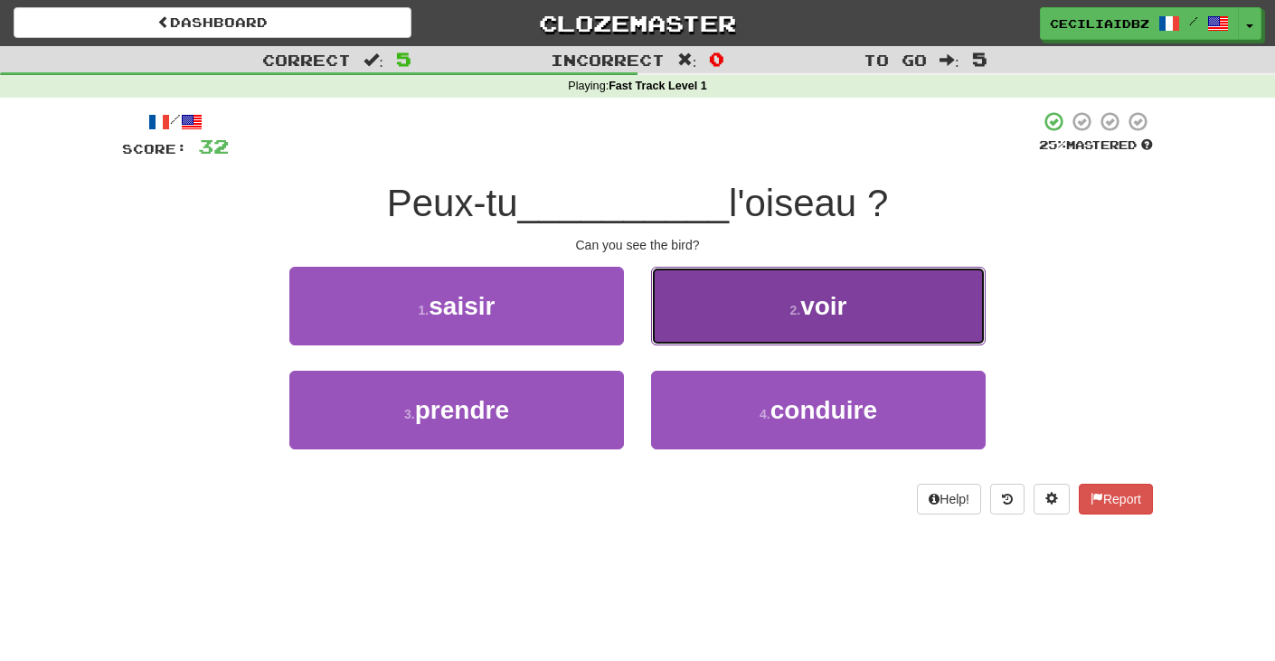
click at [760, 325] on button "2 . voir" at bounding box center [818, 306] width 335 height 79
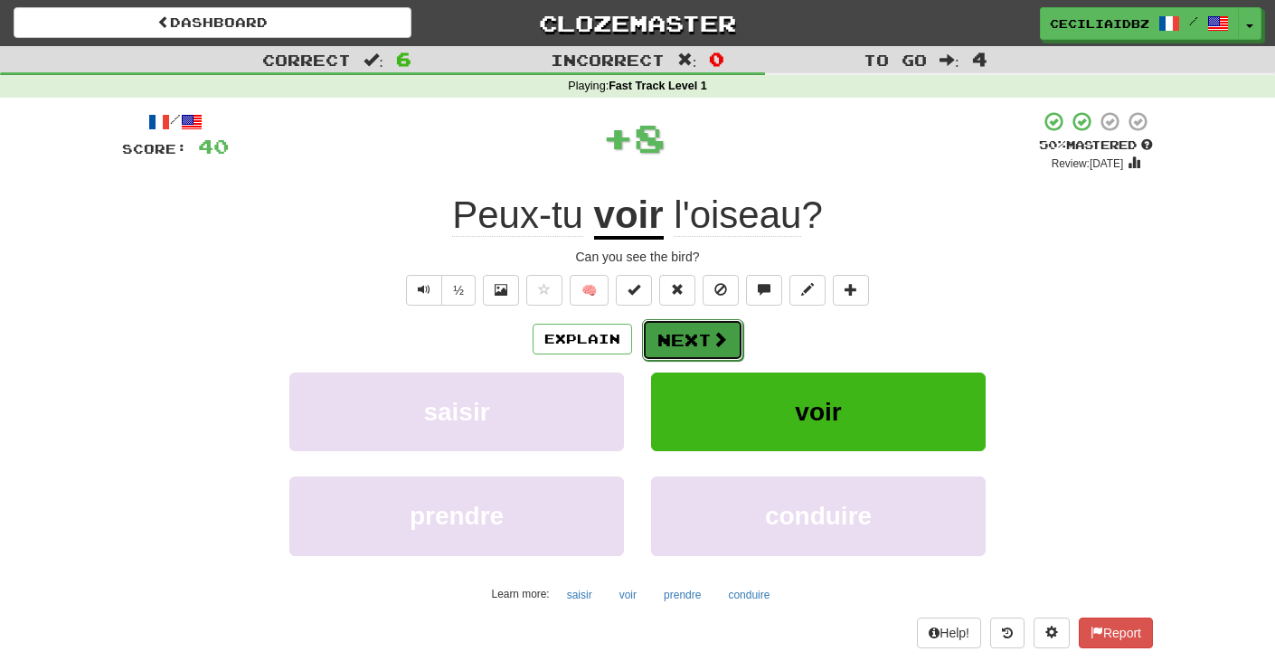
click at [731, 335] on button "Next" at bounding box center [692, 340] width 101 height 42
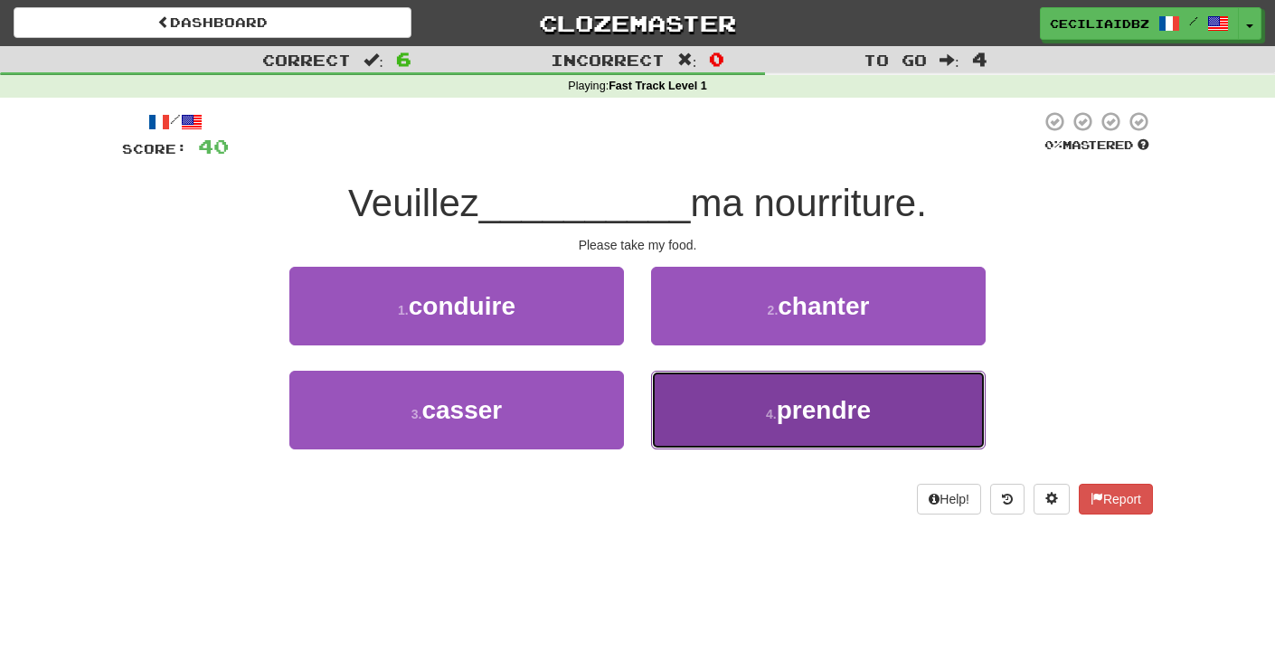
click at [782, 408] on span "prendre" at bounding box center [824, 410] width 94 height 28
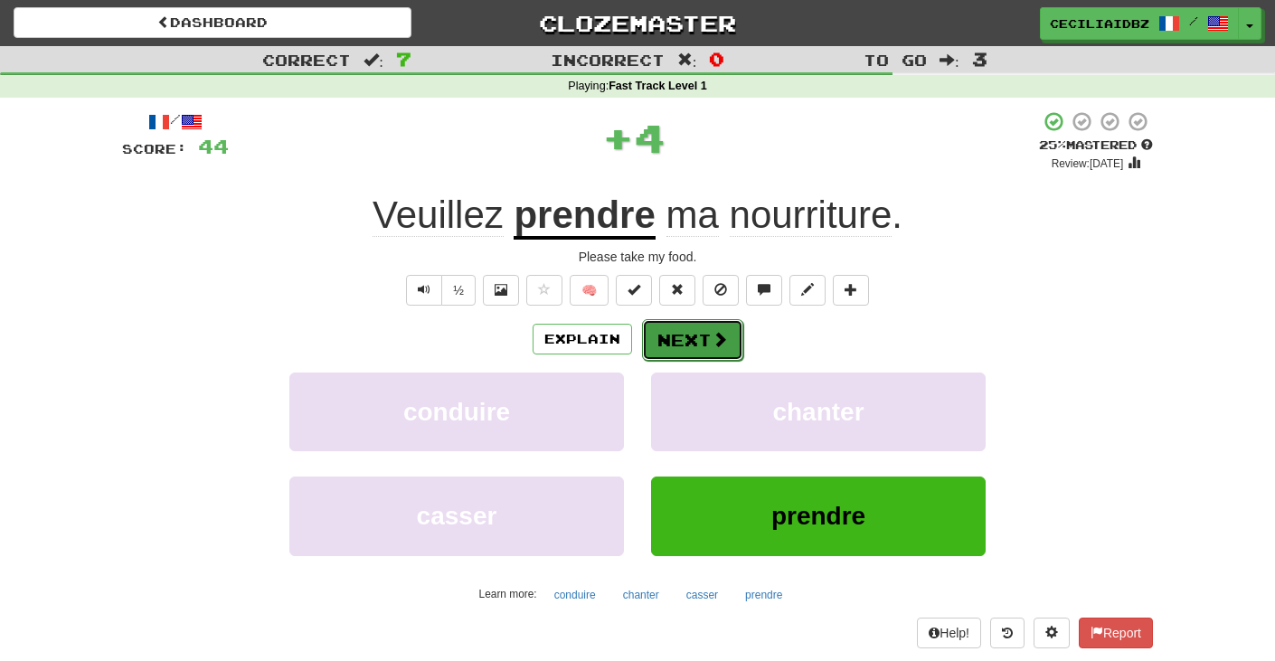
click at [721, 343] on span at bounding box center [720, 339] width 16 height 16
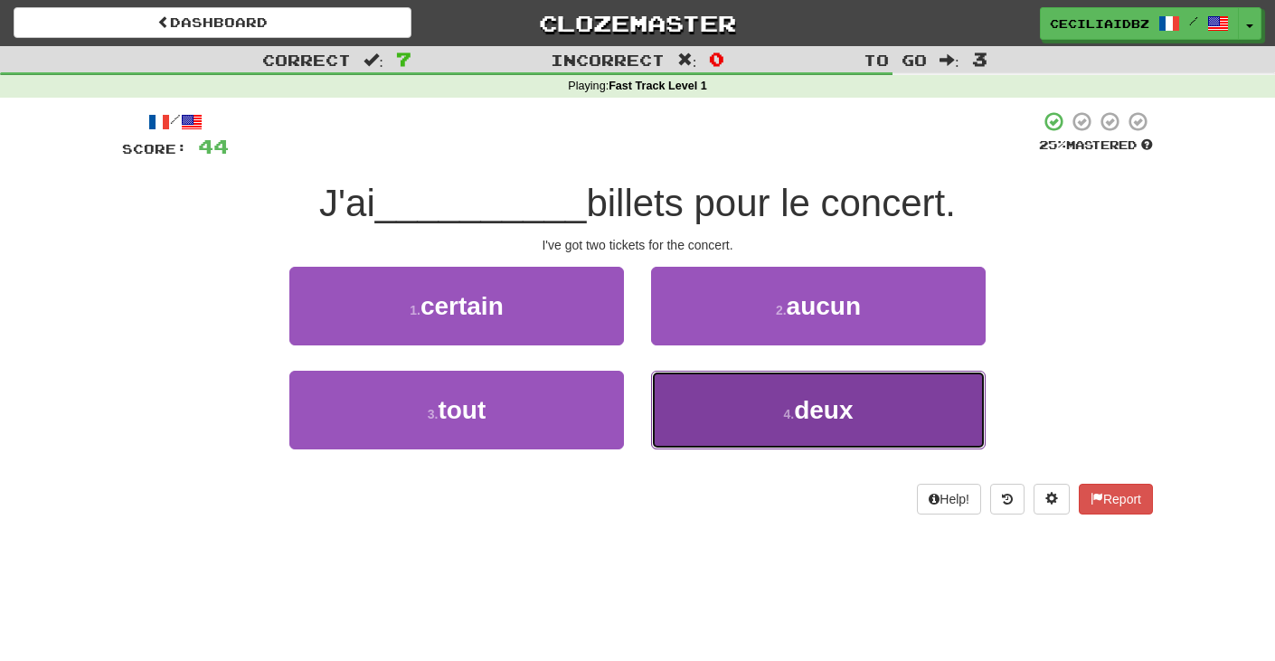
click at [687, 426] on button "4 . deux" at bounding box center [818, 410] width 335 height 79
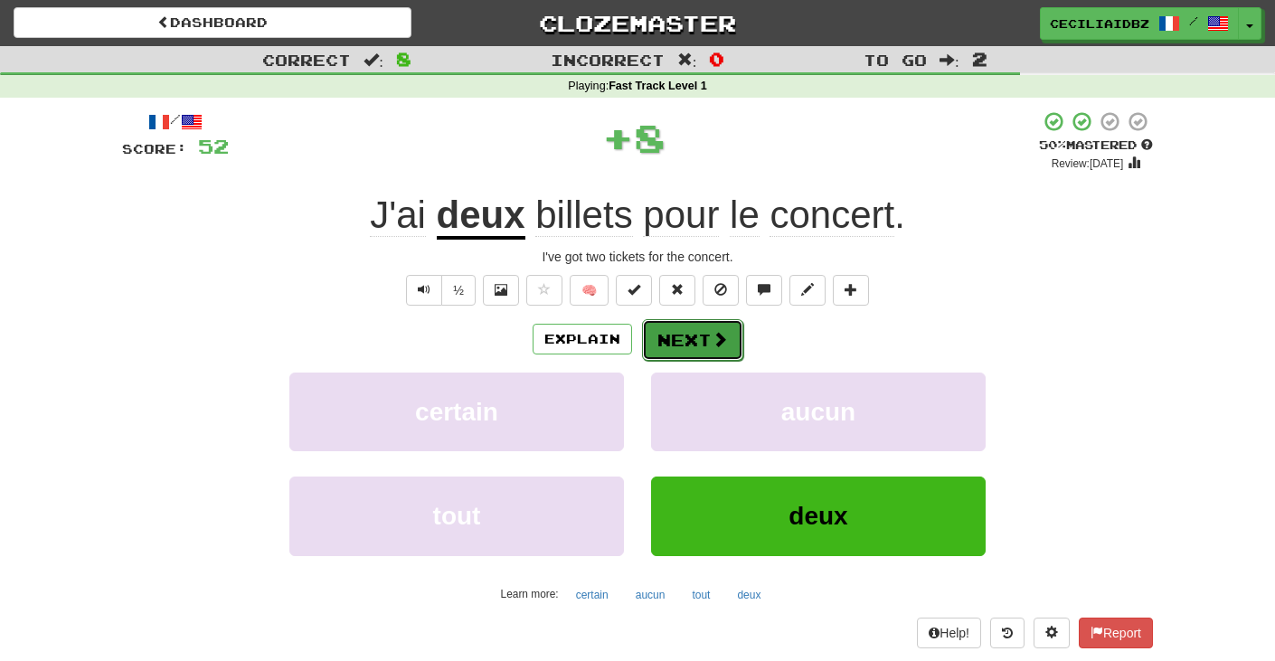
click at [692, 360] on button "Next" at bounding box center [692, 340] width 101 height 42
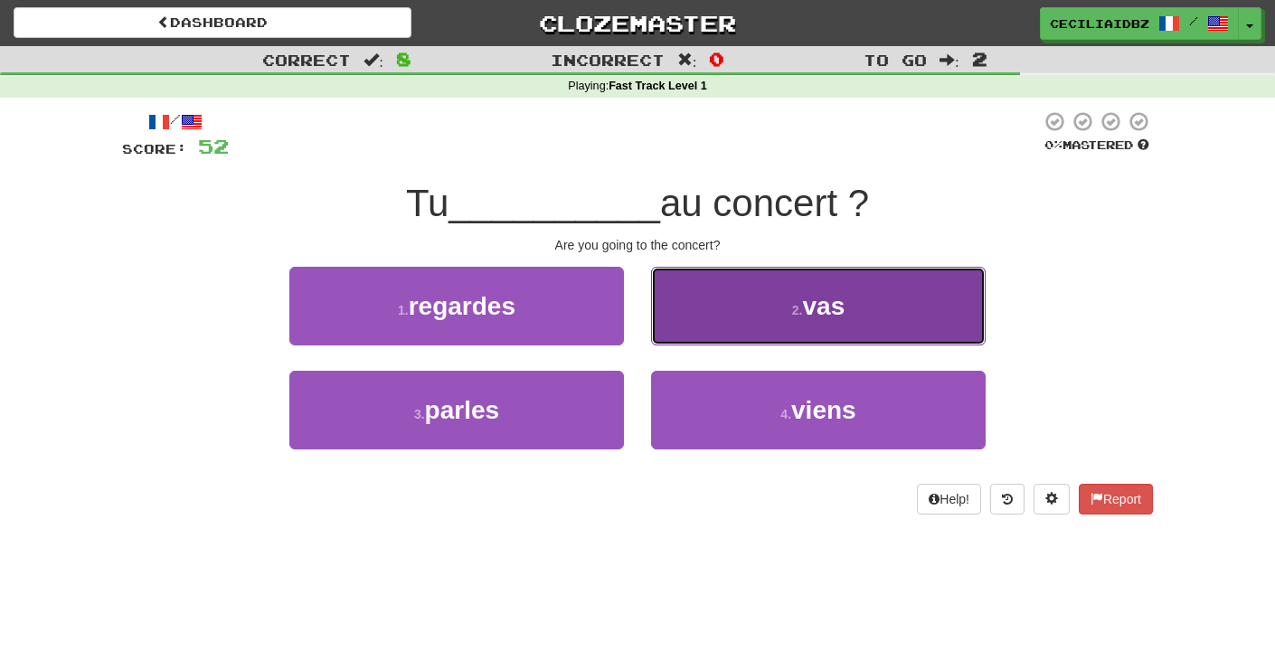
click at [786, 301] on button "2 . vas" at bounding box center [818, 306] width 335 height 79
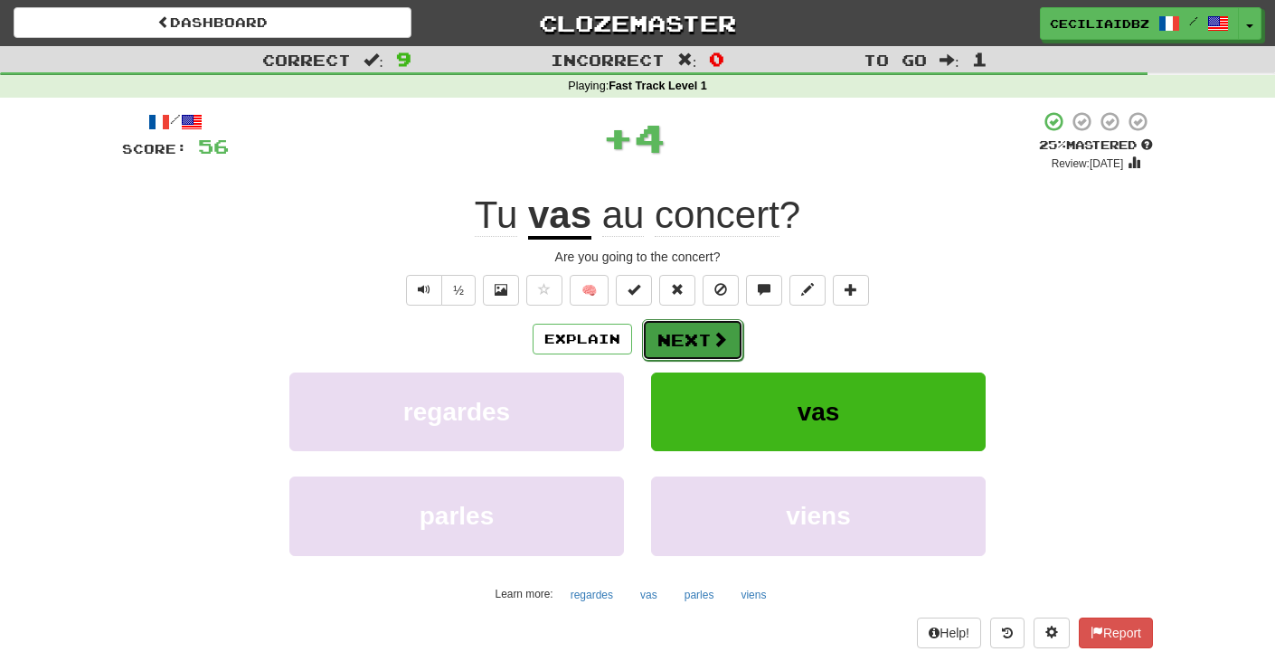
click at [730, 332] on button "Next" at bounding box center [692, 340] width 101 height 42
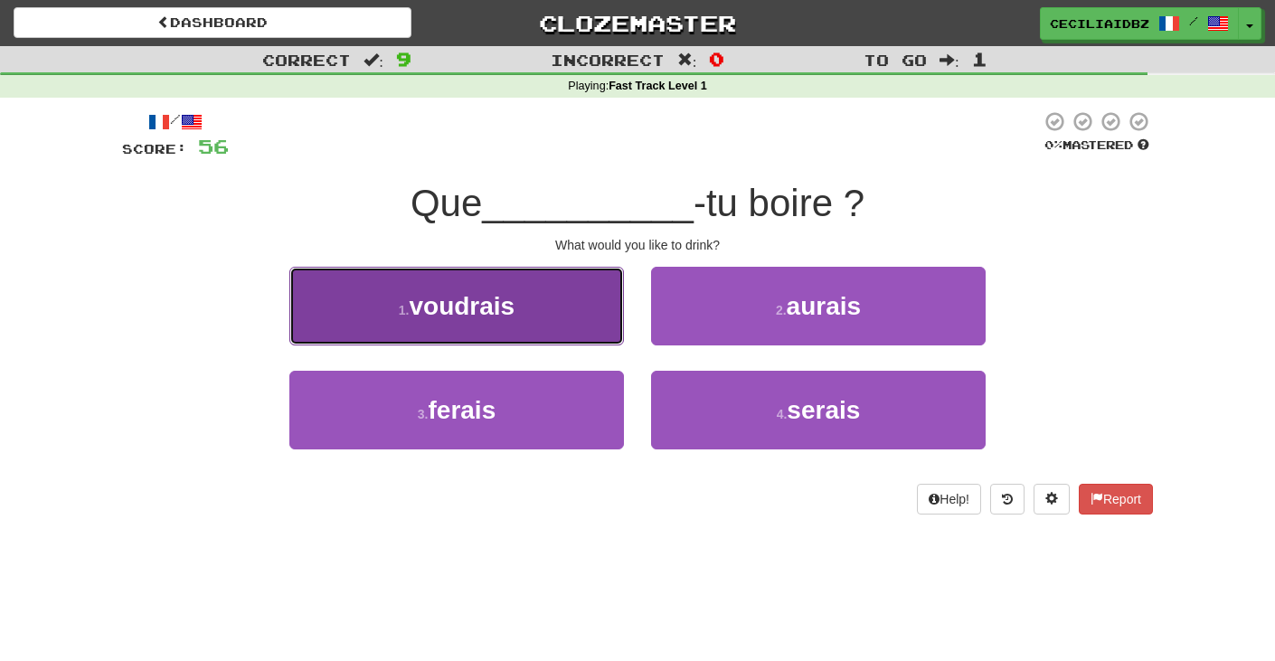
click at [571, 300] on button "1 . voudrais" at bounding box center [456, 306] width 335 height 79
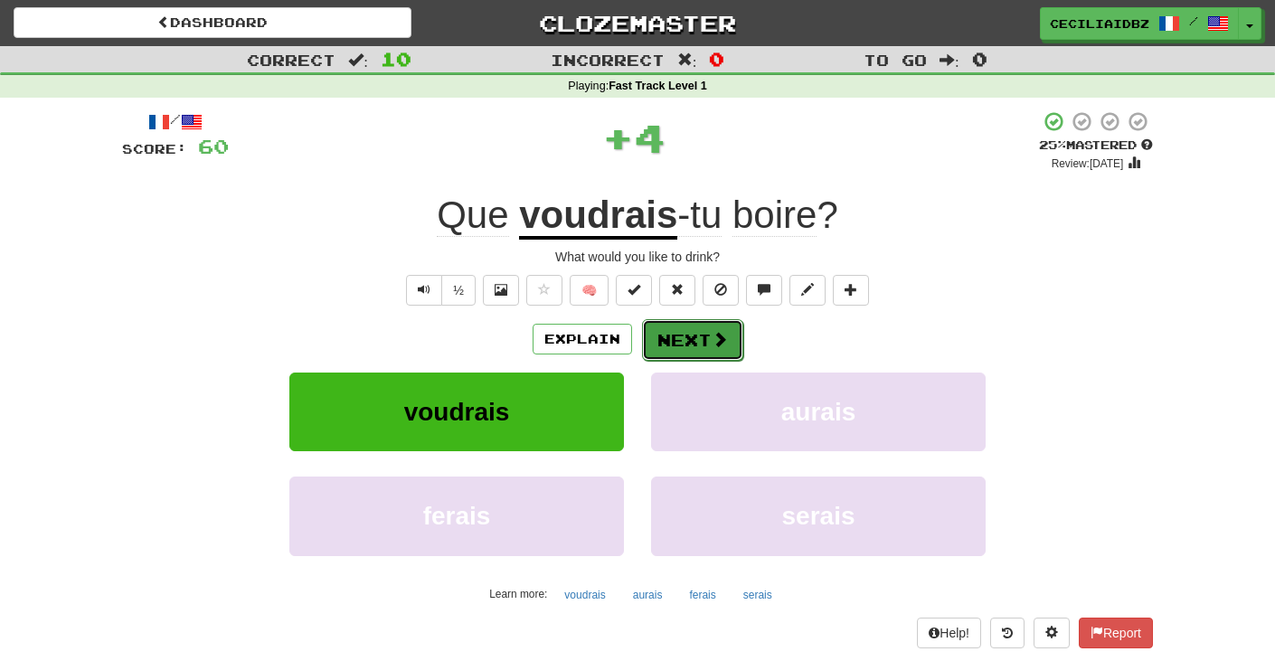
click at [708, 342] on button "Next" at bounding box center [692, 340] width 101 height 42
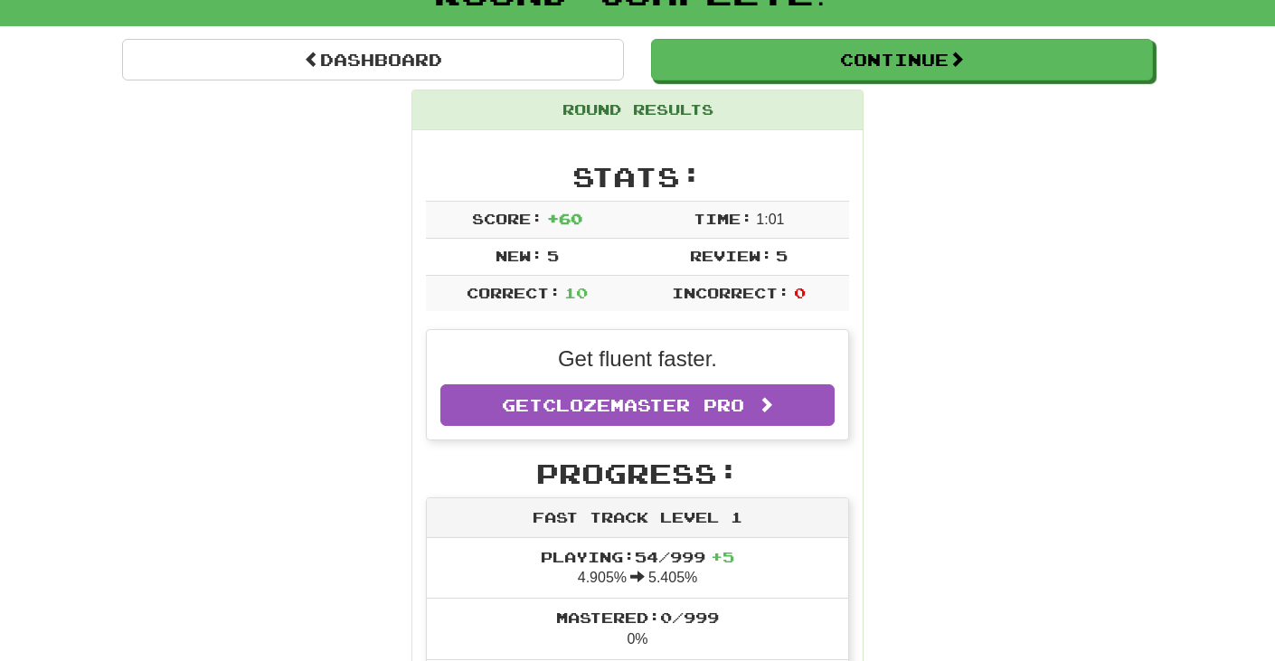
scroll to position [94, 0]
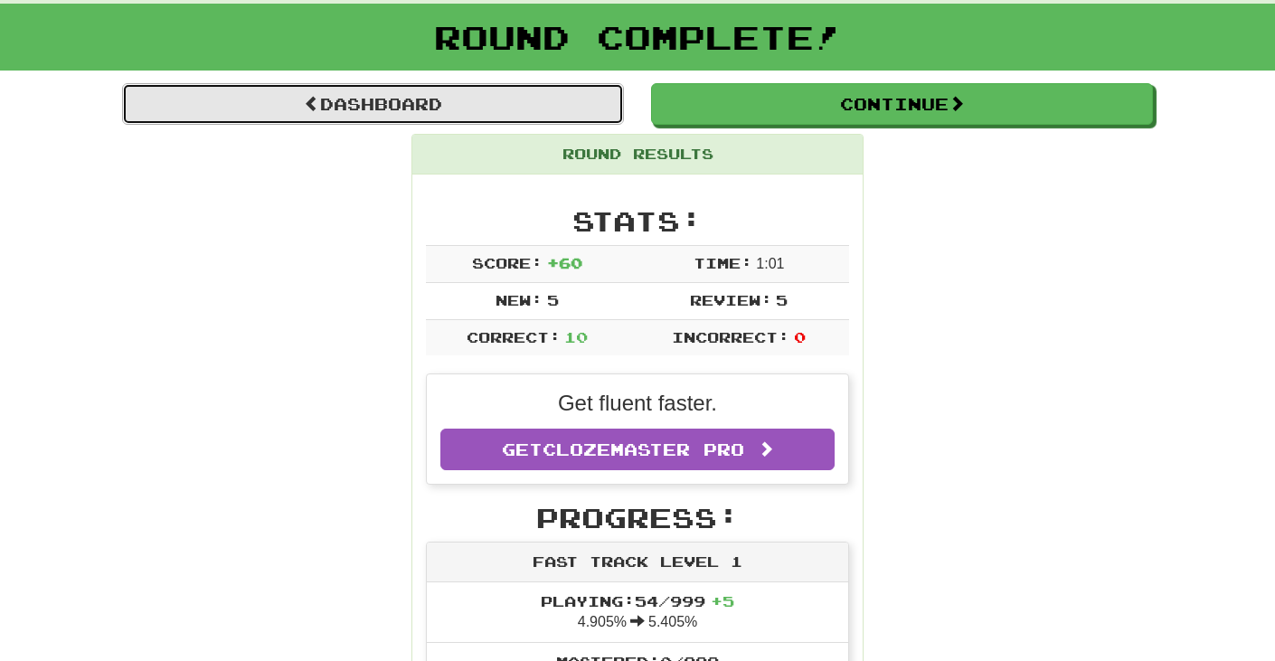
click at [548, 99] on link "Dashboard" at bounding box center [373, 104] width 502 height 42
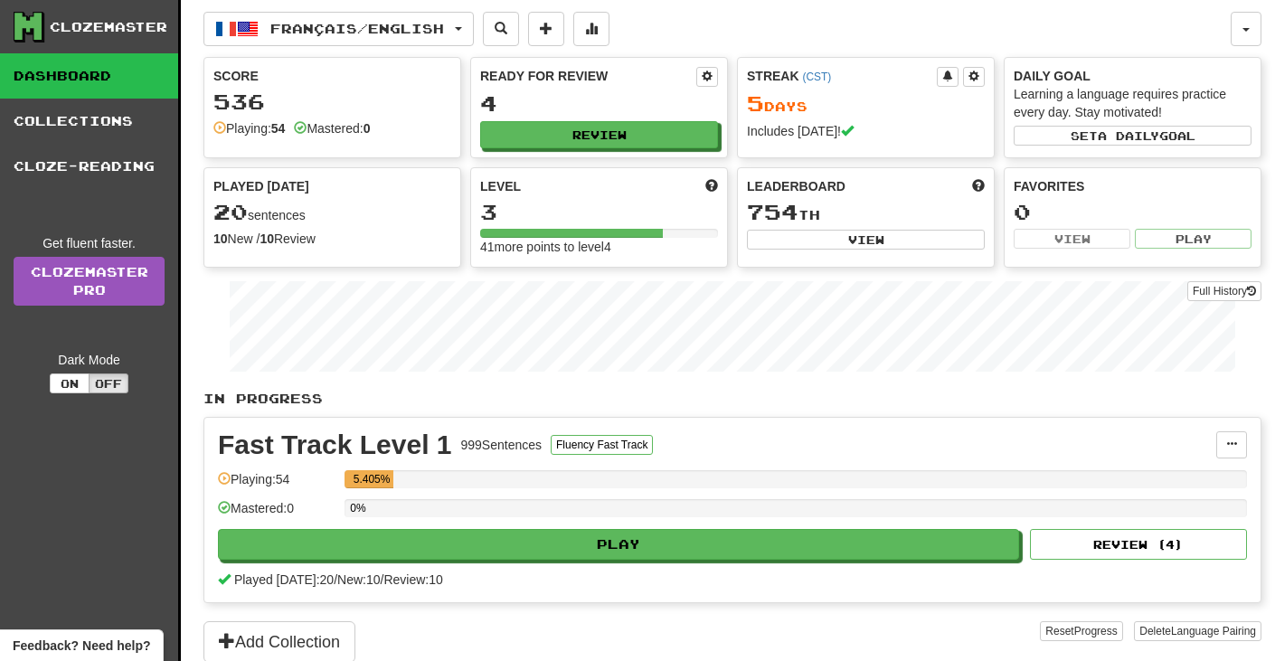
click at [960, 8] on div "Français / English Français / English Streak: 5 Review: 4 Points [DATE]: 120 La…" at bounding box center [732, 354] width 1058 height 708
